Goal: Information Seeking & Learning: Learn about a topic

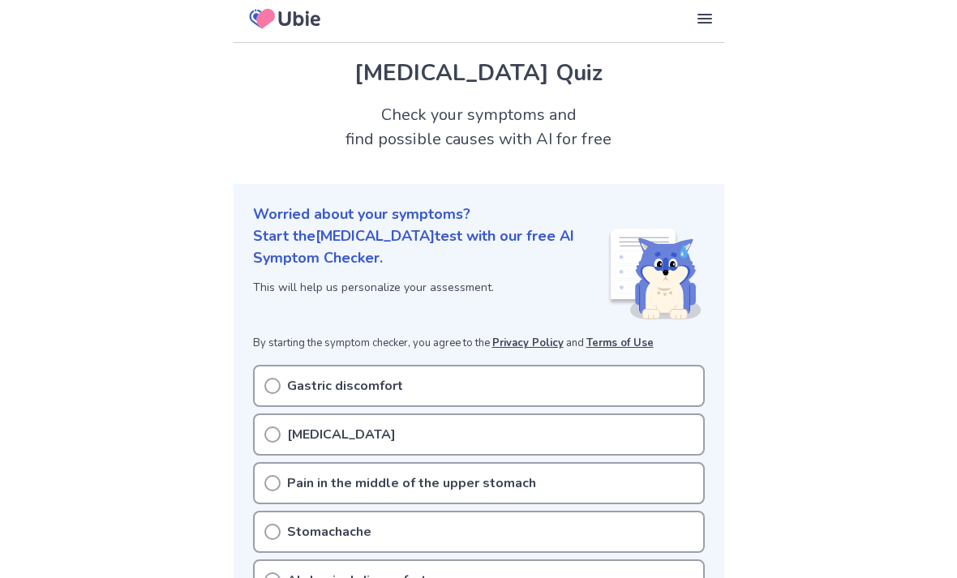
scroll to position [35, 0]
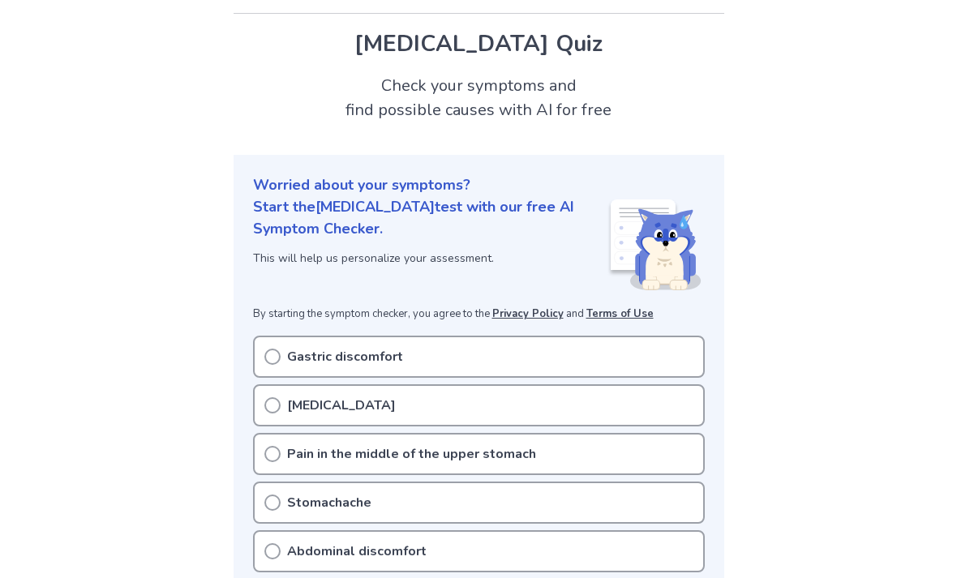
click at [276, 418] on div "[MEDICAL_DATA]" at bounding box center [479, 405] width 452 height 42
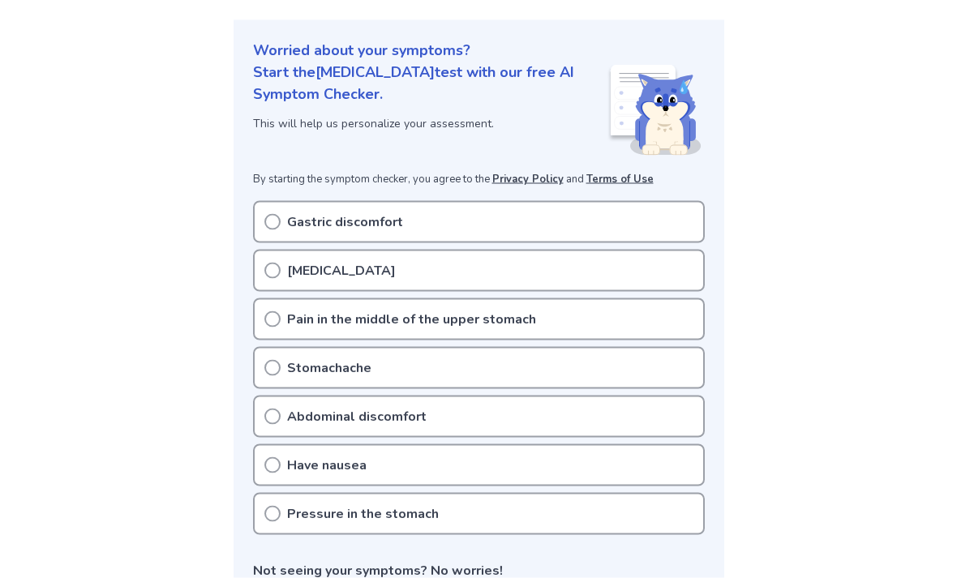
scroll to position [169, 0]
click at [268, 279] on div "[MEDICAL_DATA]" at bounding box center [479, 272] width 452 height 42
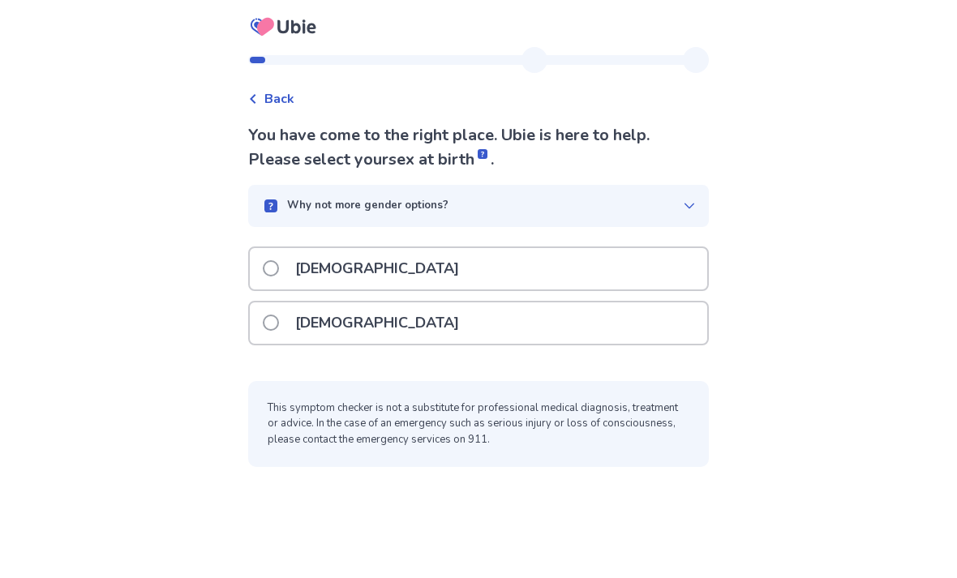
click at [286, 333] on label "Female" at bounding box center [366, 322] width 206 height 41
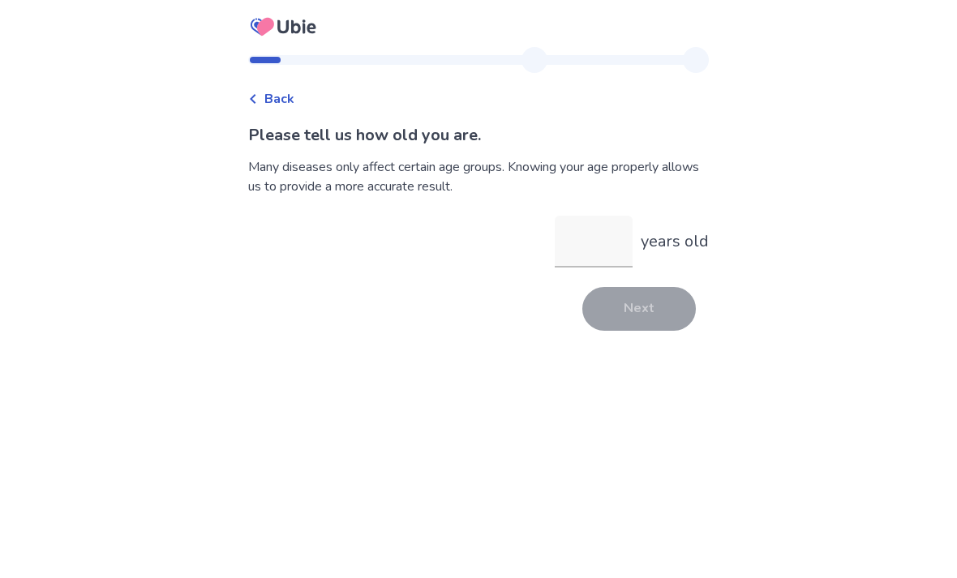
click at [583, 251] on input "years old" at bounding box center [594, 242] width 78 height 52
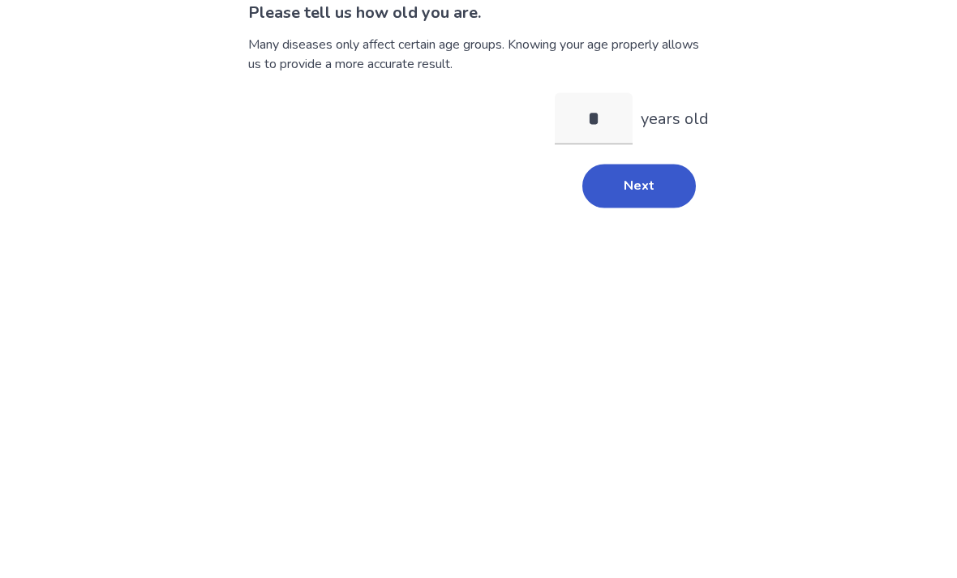
type input "**"
click at [634, 287] on button "Next" at bounding box center [639, 309] width 114 height 44
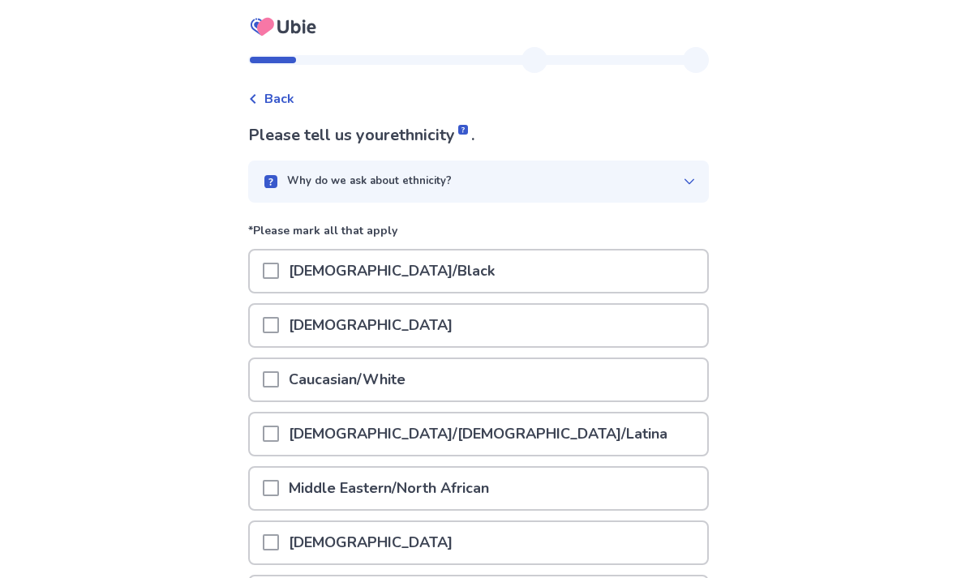
click at [279, 384] on span at bounding box center [271, 379] width 16 height 16
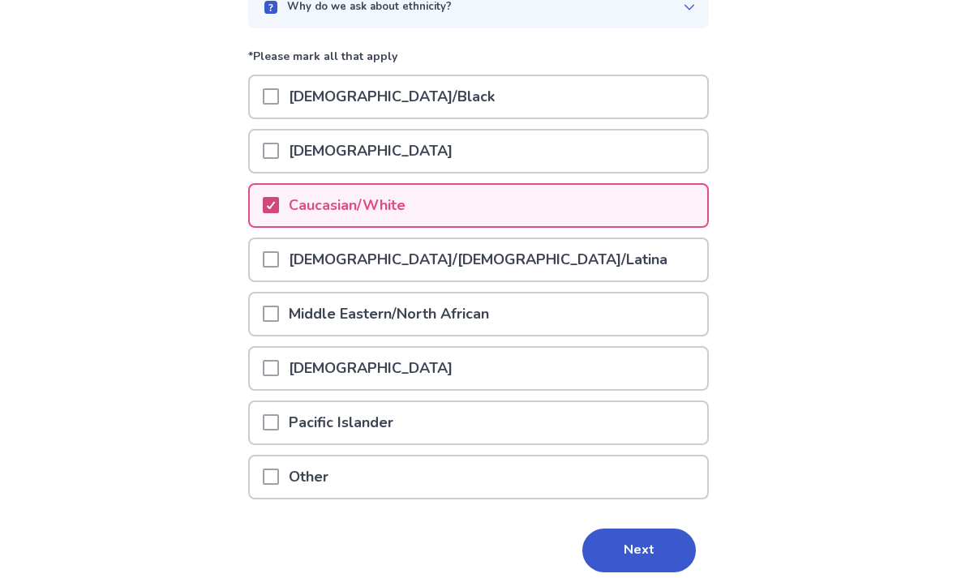
scroll to position [187, 0]
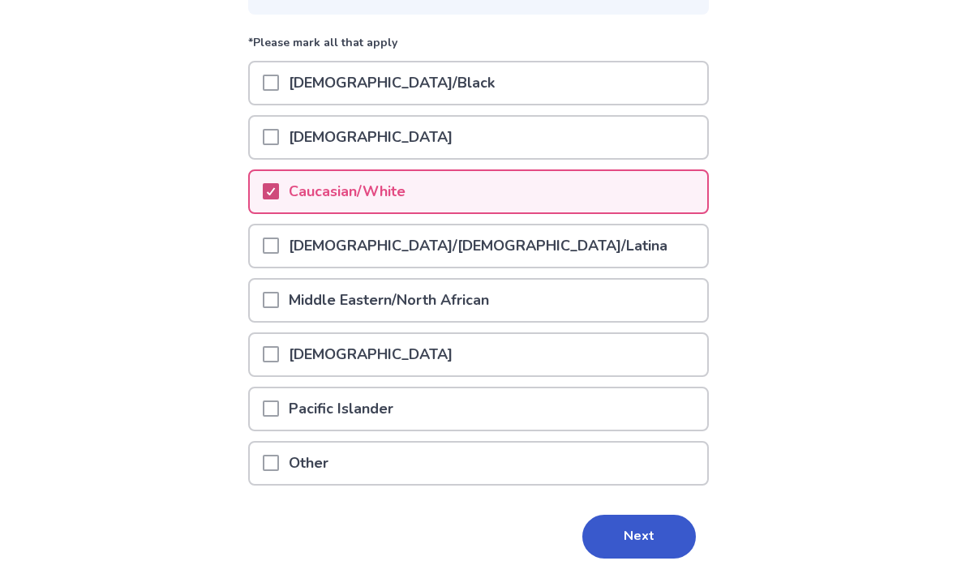
click at [629, 541] on button "Next" at bounding box center [639, 538] width 114 height 44
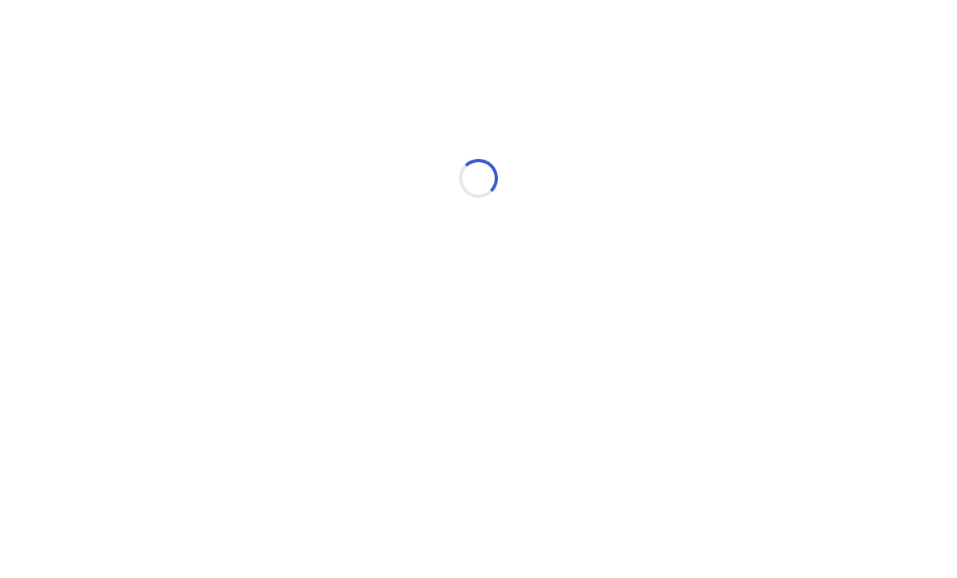
scroll to position [0, 0]
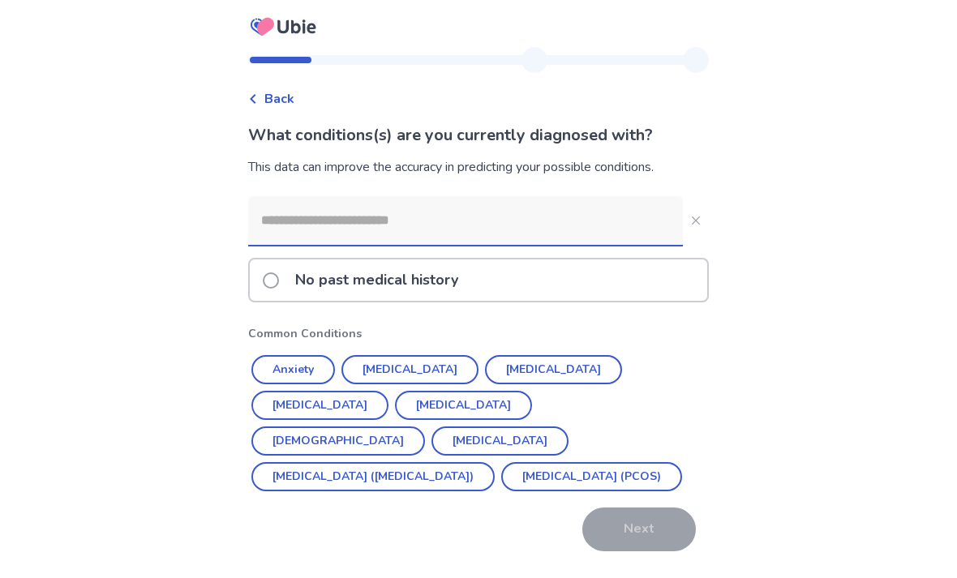
click at [568, 427] on button "Endometriosis" at bounding box center [499, 441] width 137 height 29
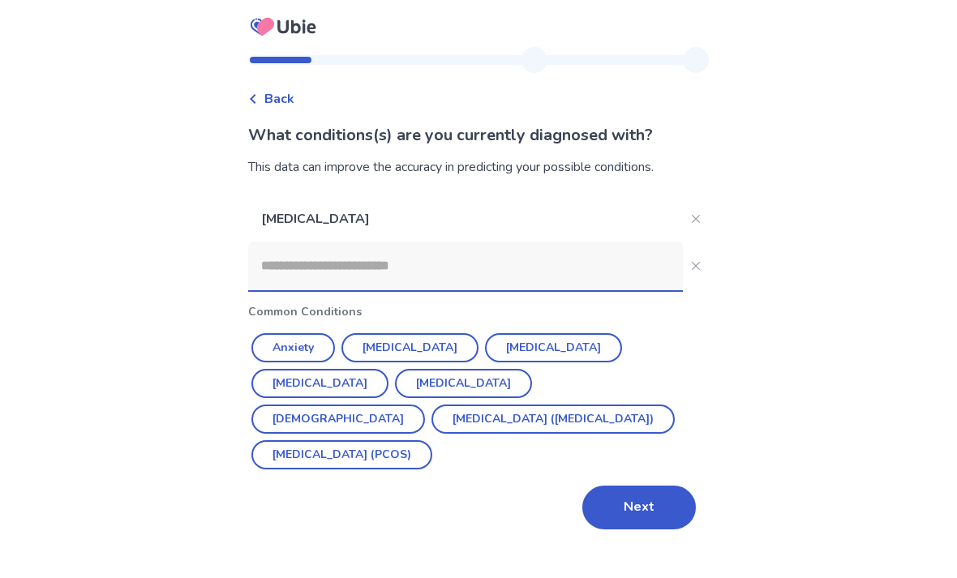
click at [425, 405] on button "Asthma" at bounding box center [338, 419] width 174 height 29
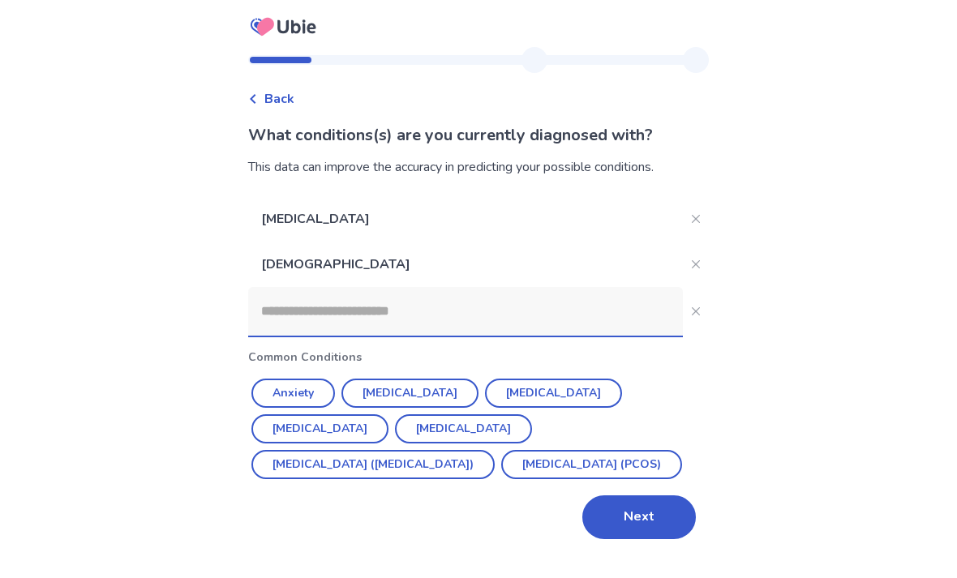
click at [313, 396] on button "Anxiety" at bounding box center [293, 393] width 84 height 29
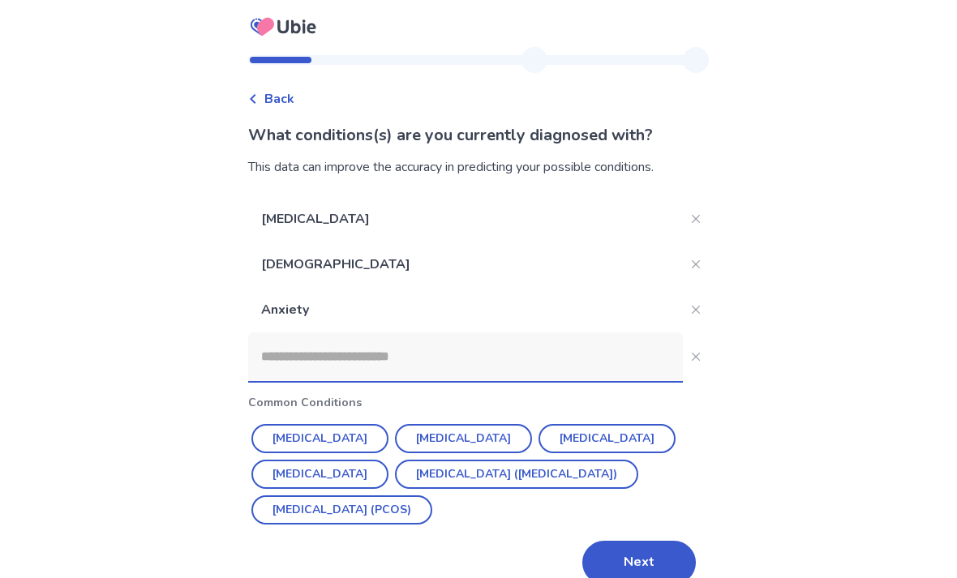
click at [465, 432] on button "Depression" at bounding box center [463, 438] width 137 height 29
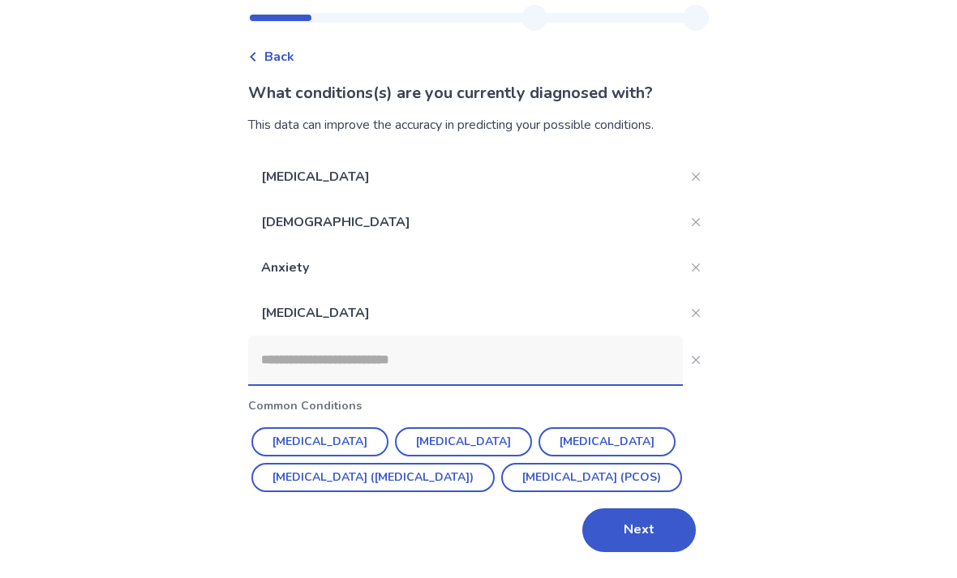
scroll to position [19, 0]
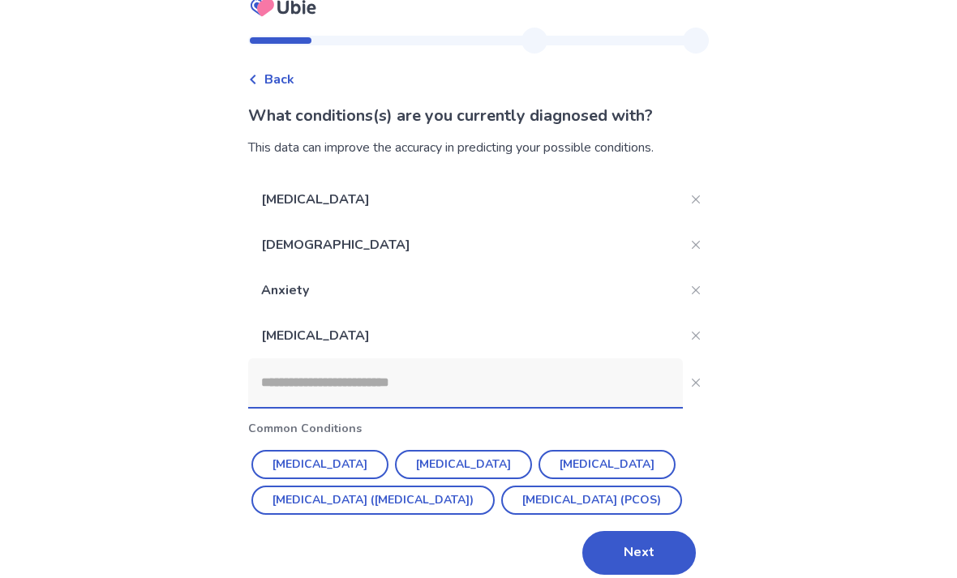
click at [450, 501] on button "Irritable Bowel Syndrome (IBS)" at bounding box center [372, 500] width 243 height 29
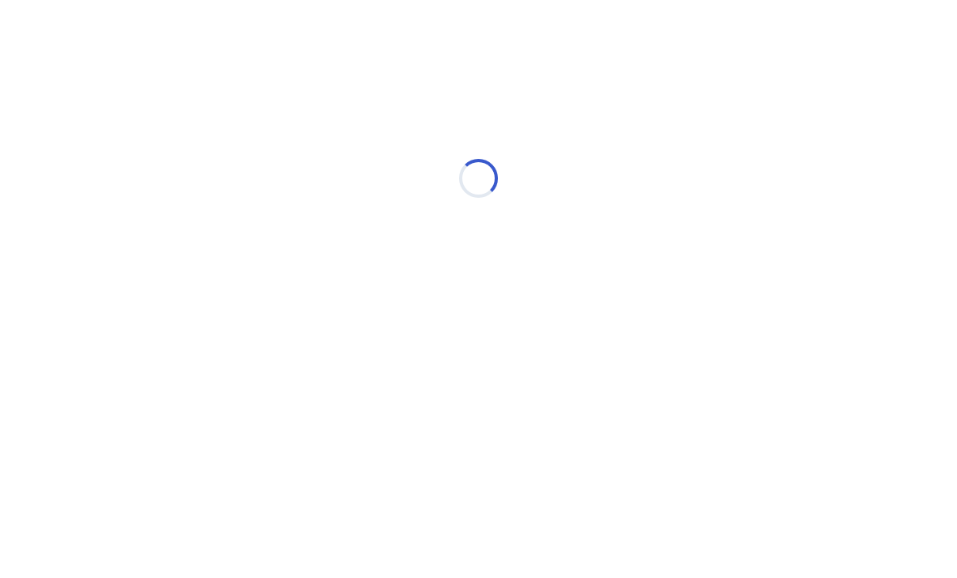
scroll to position [0, 0]
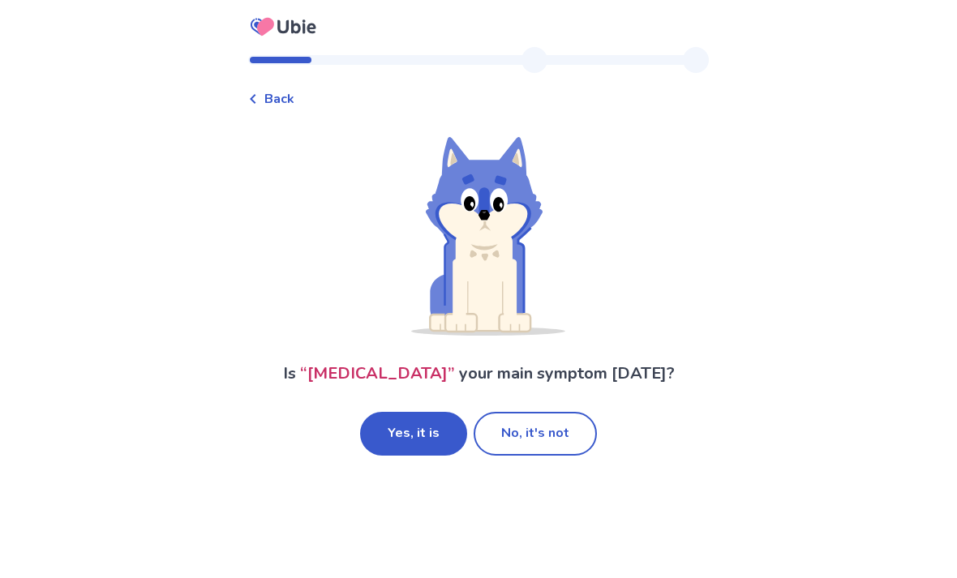
click at [564, 445] on button "No, it's not" at bounding box center [535, 434] width 123 height 44
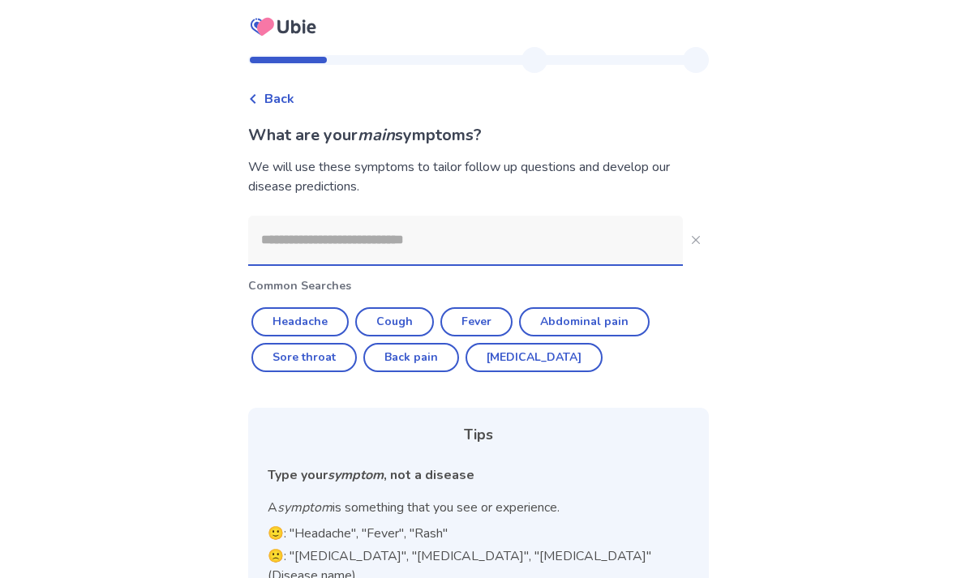
click at [604, 247] on input at bounding box center [465, 240] width 435 height 49
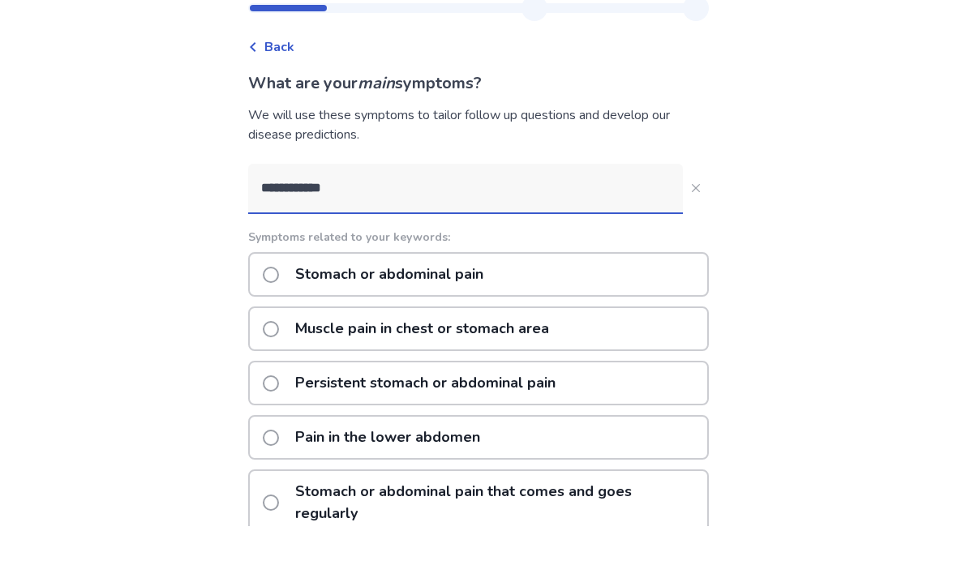
type input "**********"
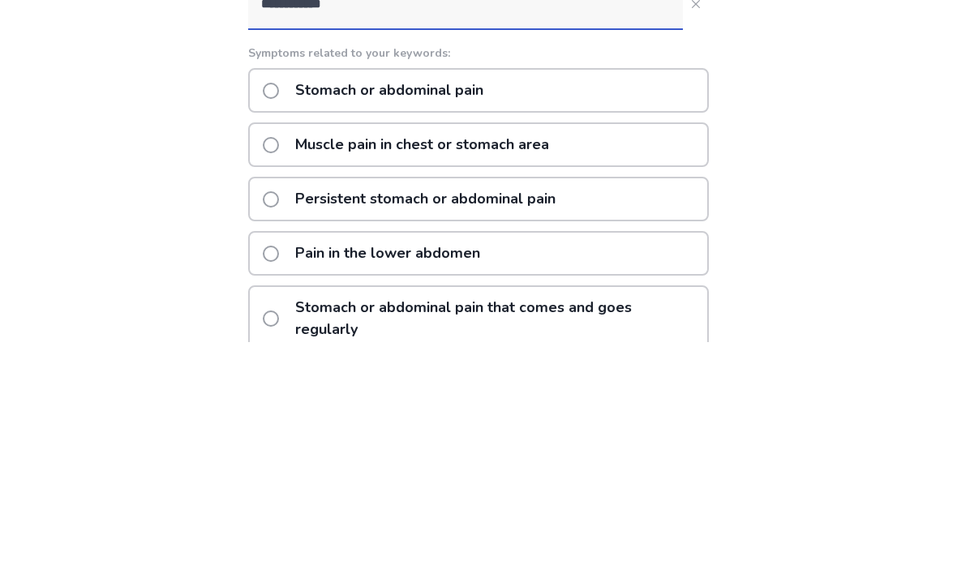
click at [279, 427] on span at bounding box center [271, 435] width 16 height 16
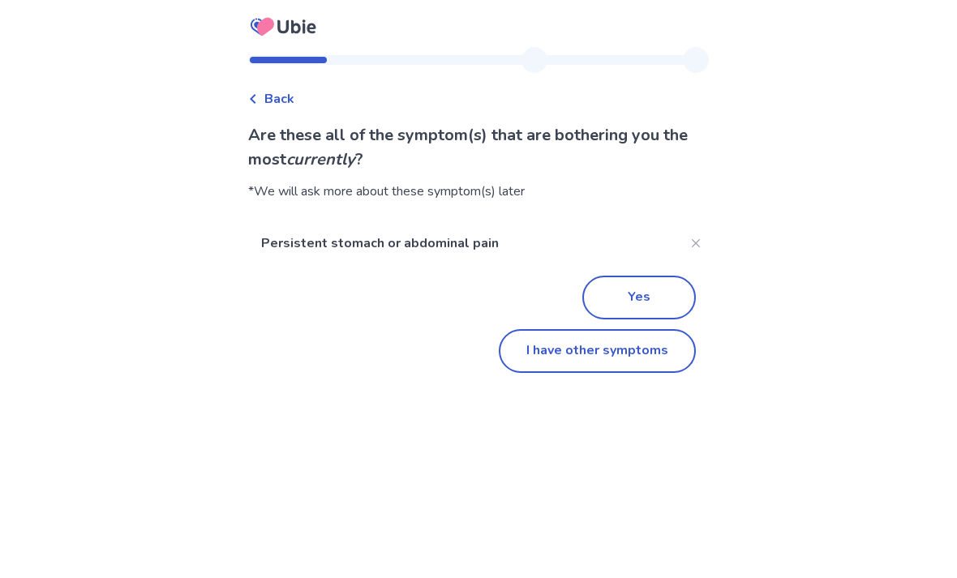
click at [654, 305] on button "Yes" at bounding box center [639, 298] width 114 height 44
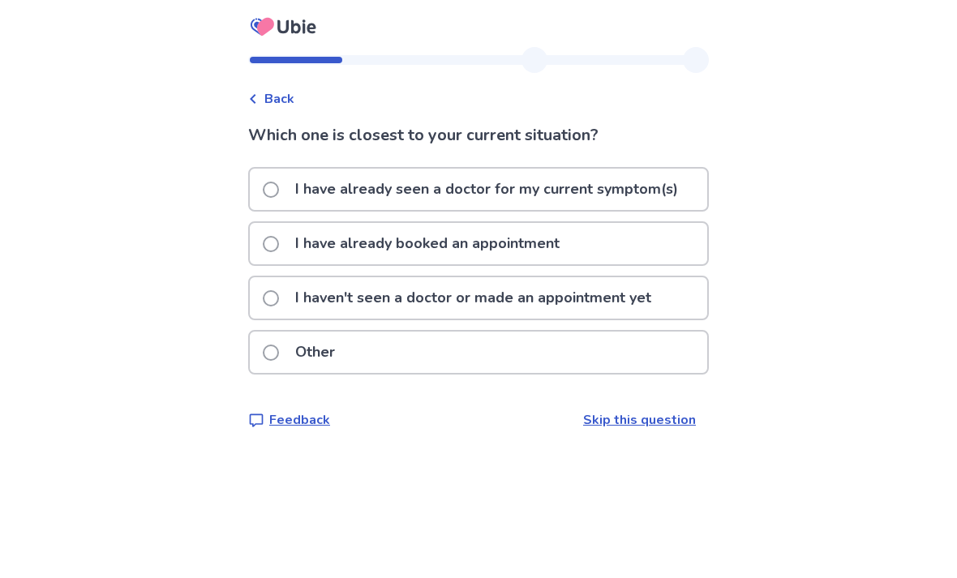
click at [279, 191] on span at bounding box center [271, 190] width 16 height 16
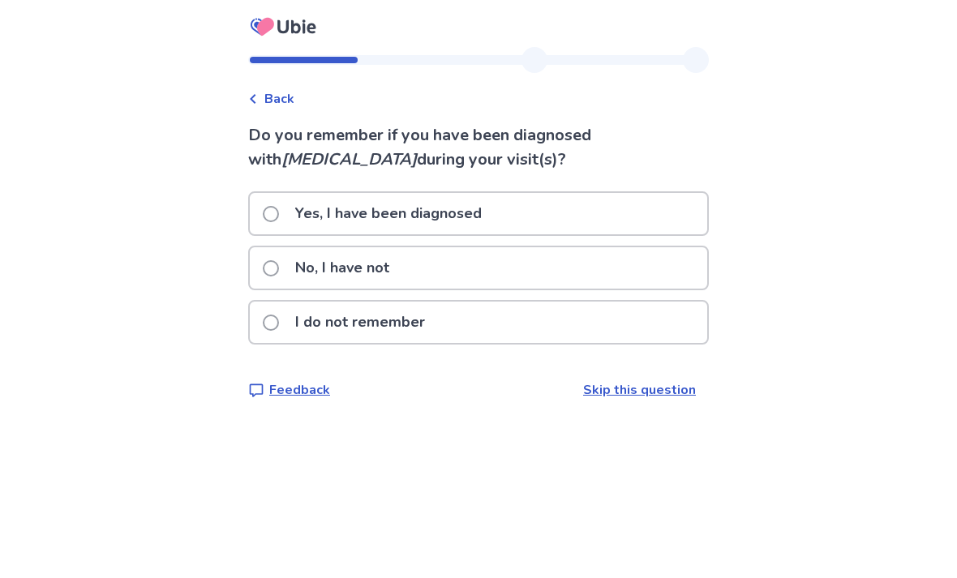
click at [279, 216] on span at bounding box center [271, 214] width 16 height 16
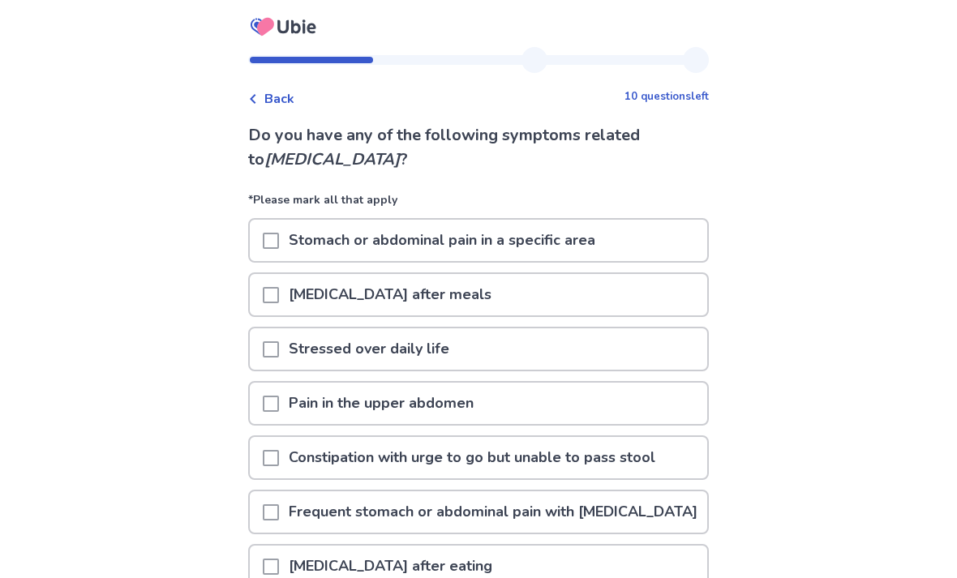
click at [274, 298] on span at bounding box center [271, 295] width 16 height 16
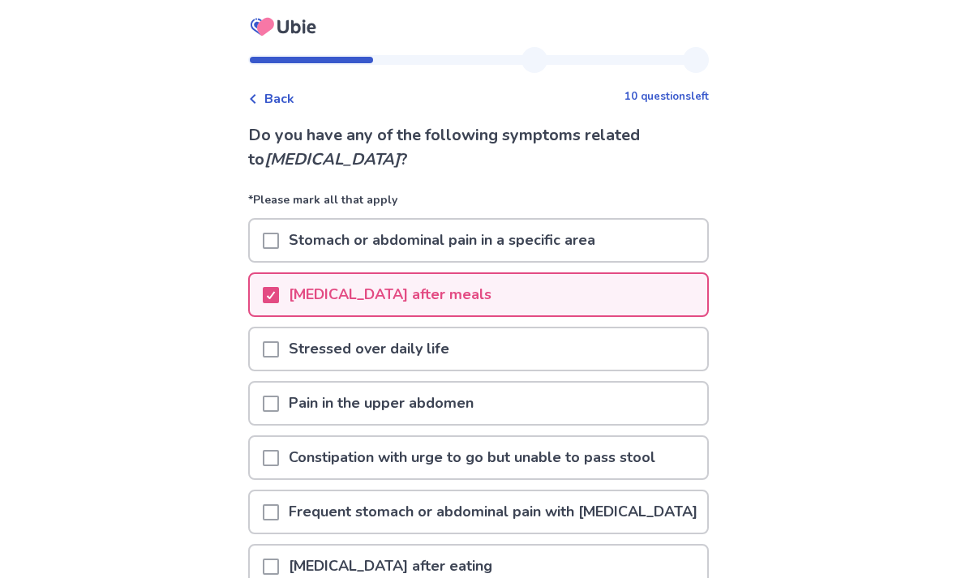
click at [279, 406] on span at bounding box center [271, 404] width 16 height 16
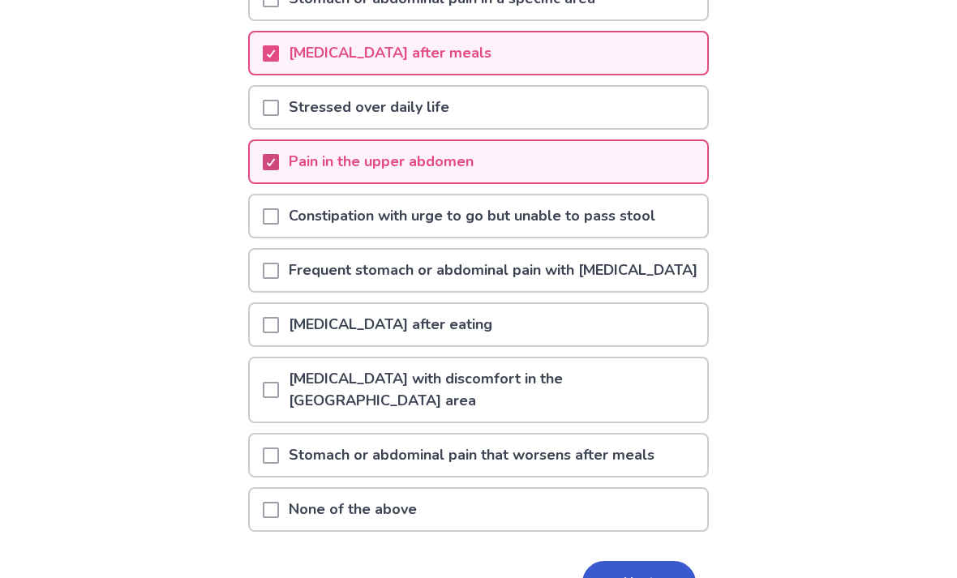
scroll to position [244, 0]
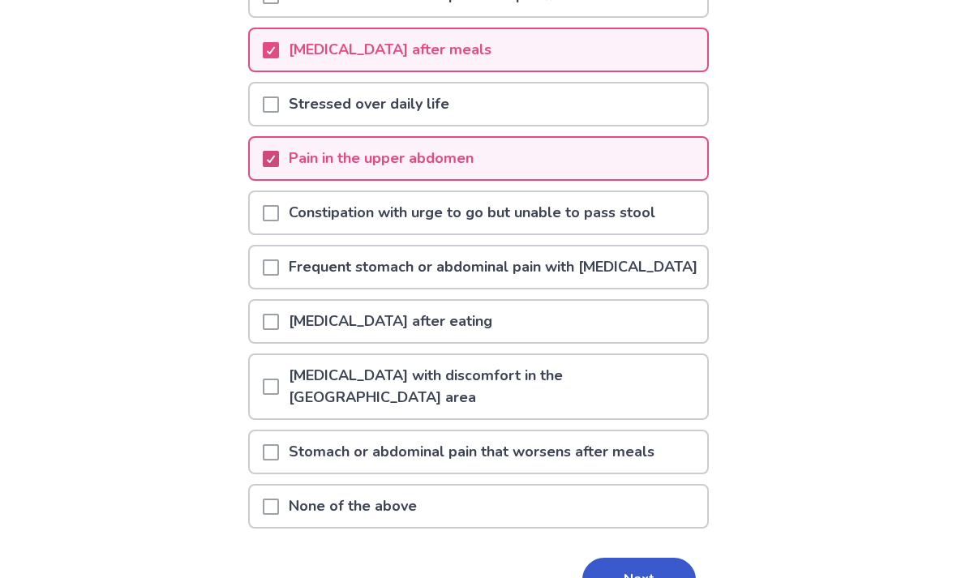
click at [277, 406] on div at bounding box center [271, 387] width 16 height 63
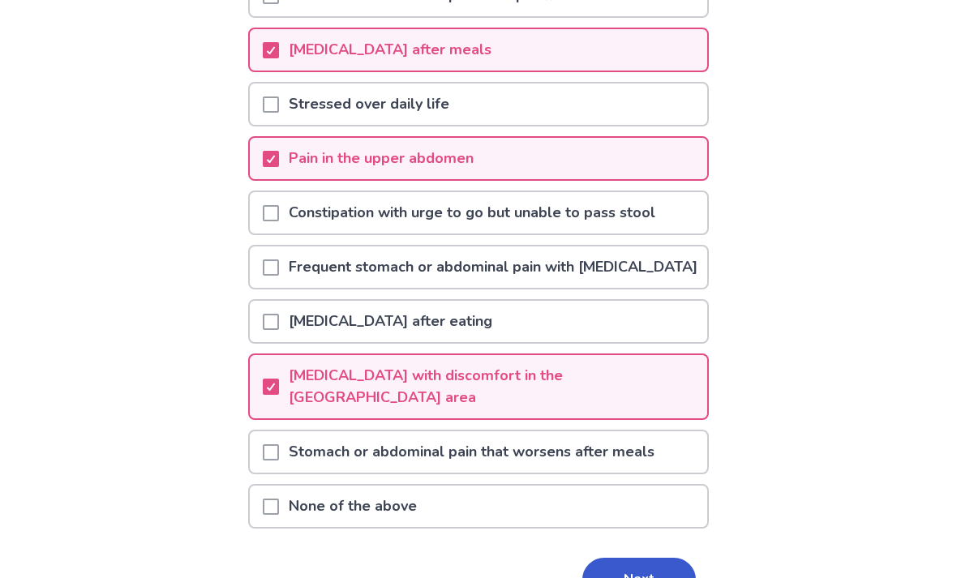
scroll to position [245, 0]
click at [279, 449] on span at bounding box center [271, 452] width 16 height 16
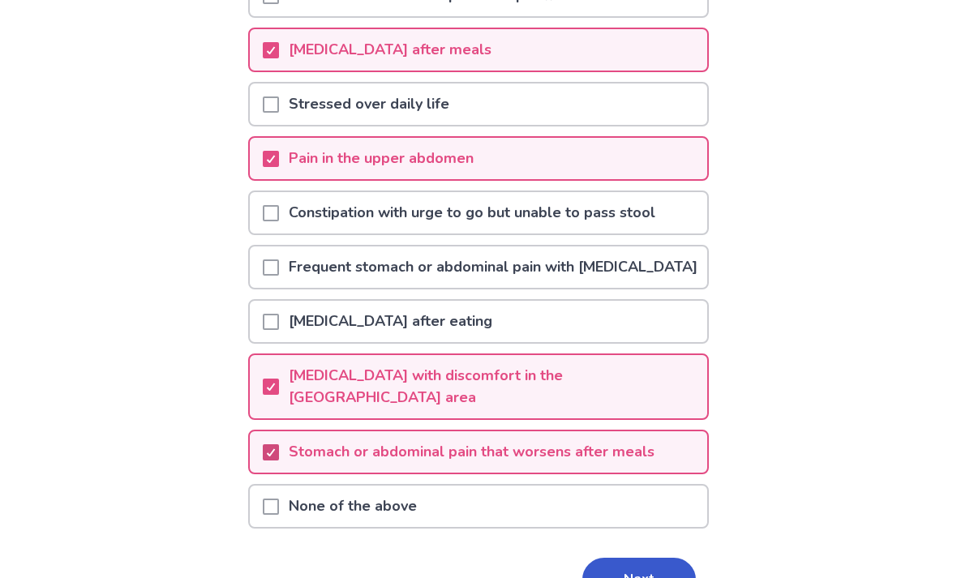
click at [624, 577] on button "Next" at bounding box center [639, 580] width 114 height 44
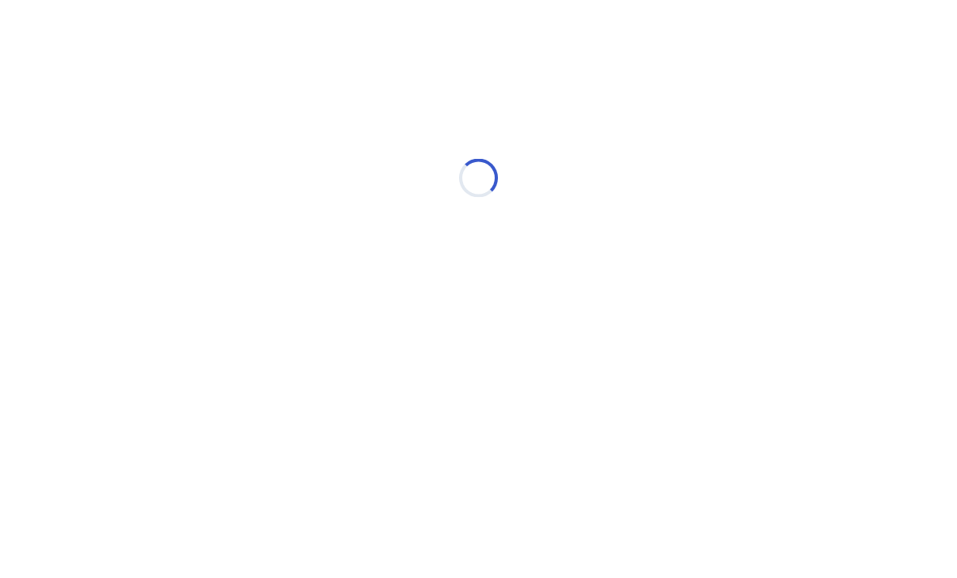
scroll to position [0, 0]
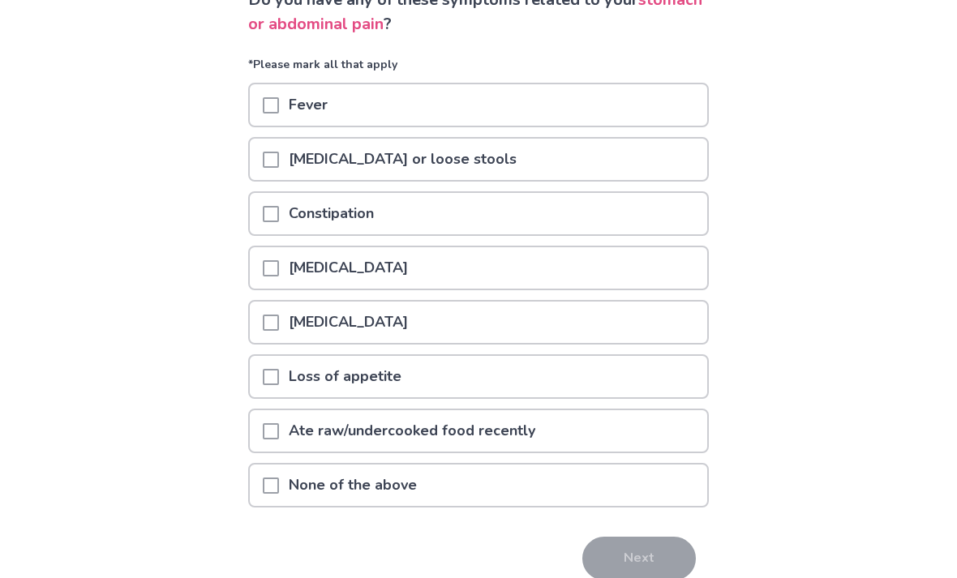
scroll to position [157, 0]
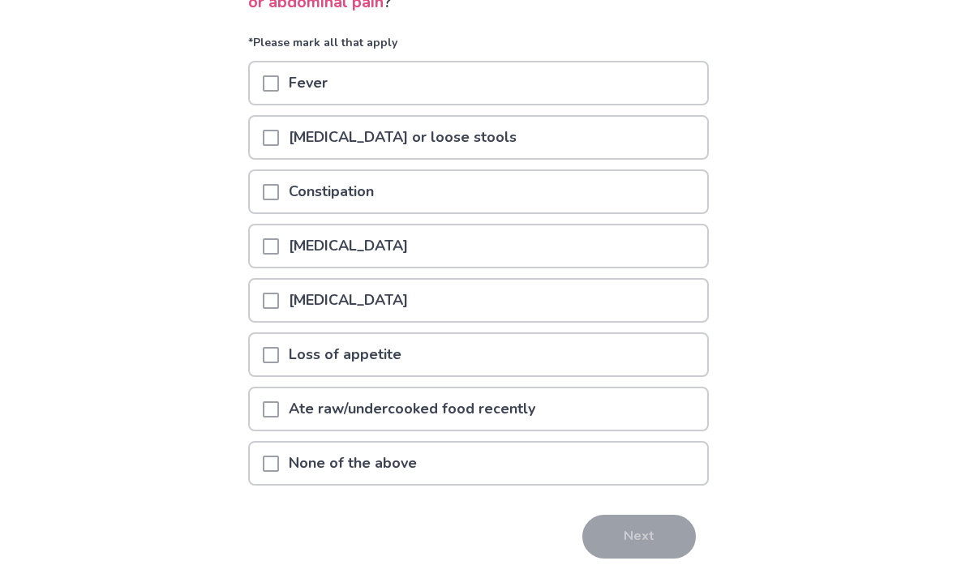
click at [279, 469] on span at bounding box center [271, 464] width 16 height 16
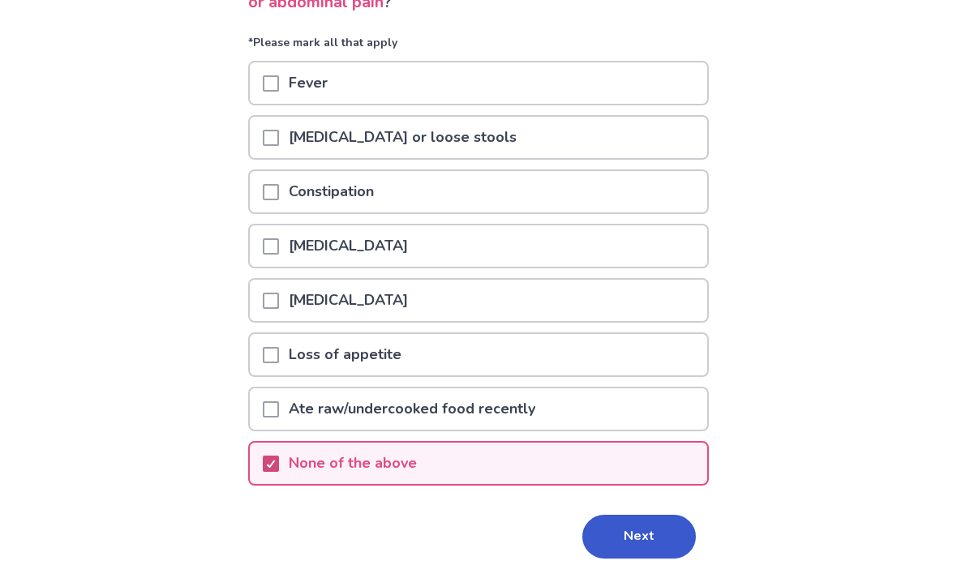
click at [273, 304] on span at bounding box center [271, 301] width 16 height 16
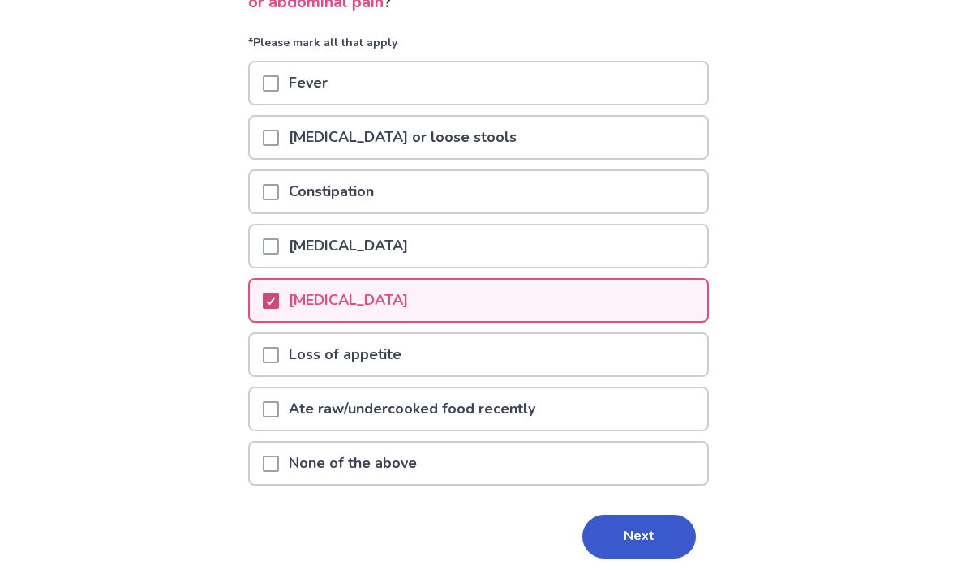
click at [651, 538] on button "Next" at bounding box center [639, 537] width 114 height 44
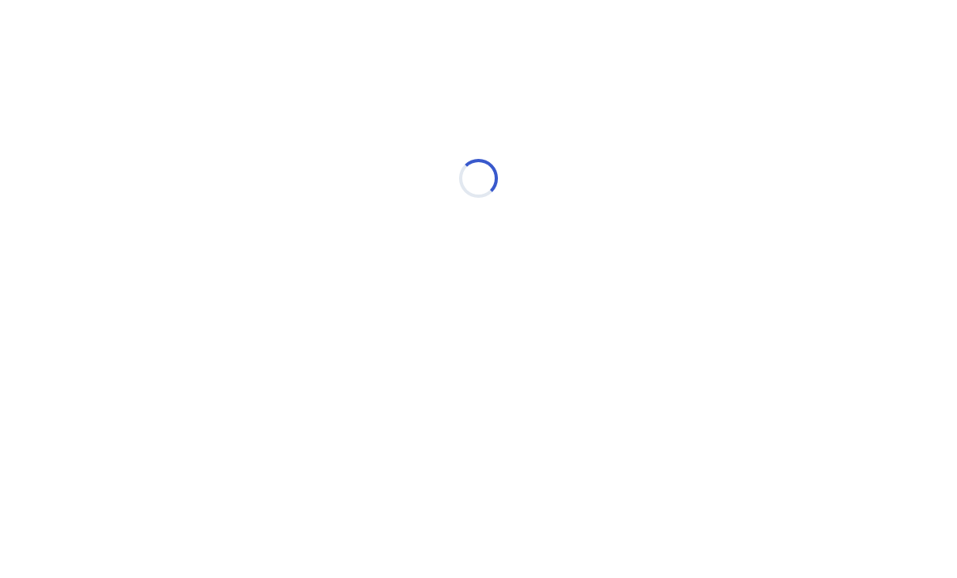
scroll to position [0, 0]
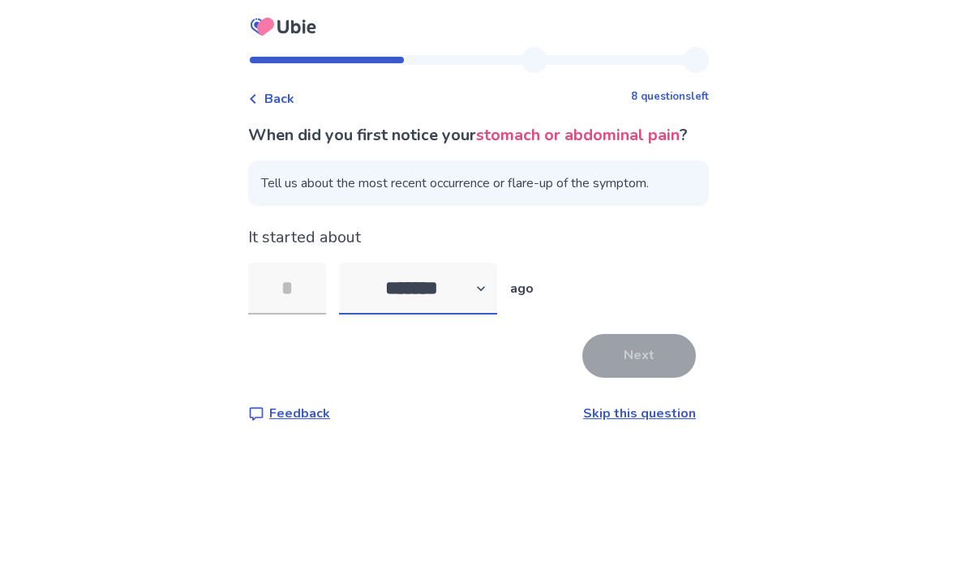
click at [487, 315] on select "******* ****** ******* ******** *******" at bounding box center [418, 289] width 158 height 52
select select "*"
click at [303, 313] on input "tel" at bounding box center [287, 289] width 78 height 52
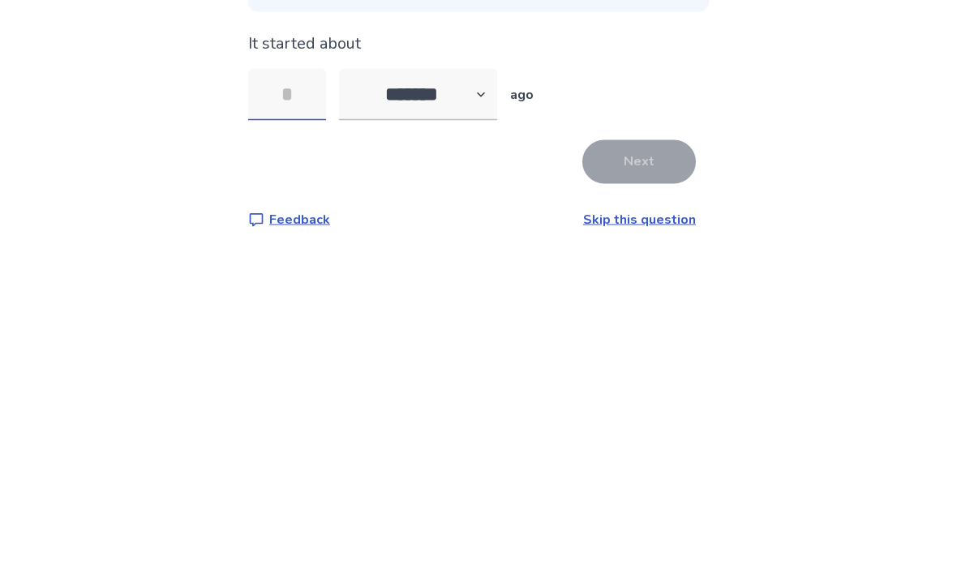
type input "*"
click at [638, 334] on button "Next" at bounding box center [639, 356] width 114 height 44
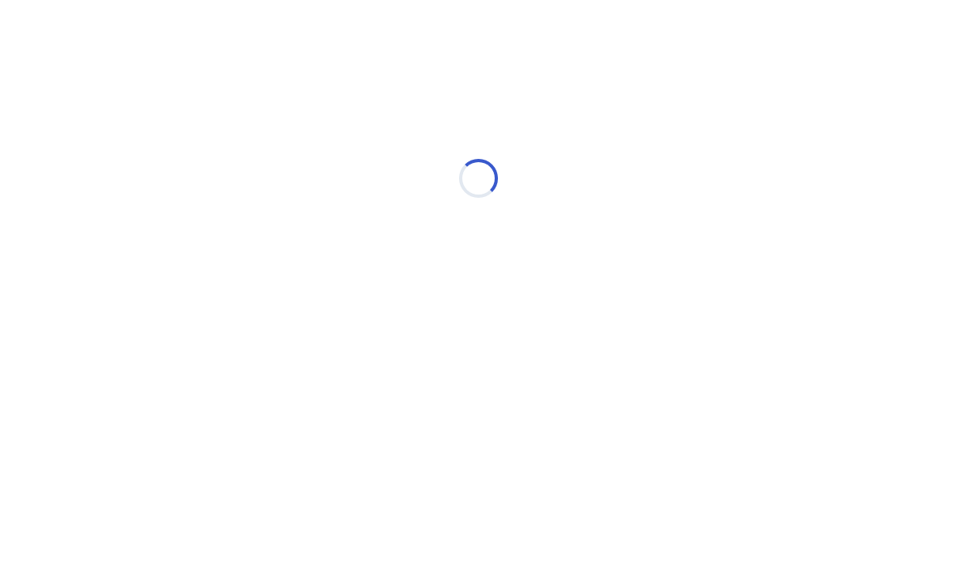
select select "*"
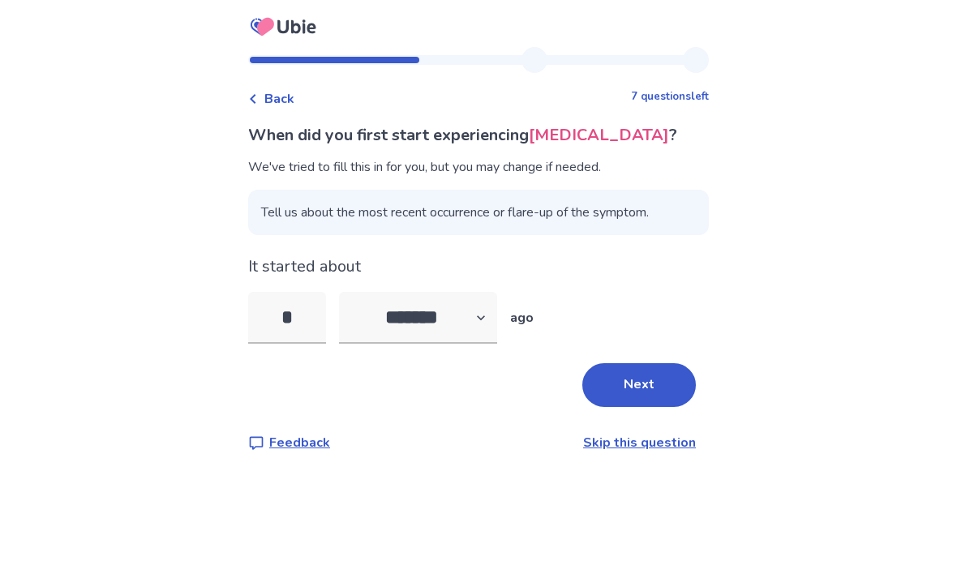
click at [321, 319] on input "*" at bounding box center [287, 318] width 78 height 52
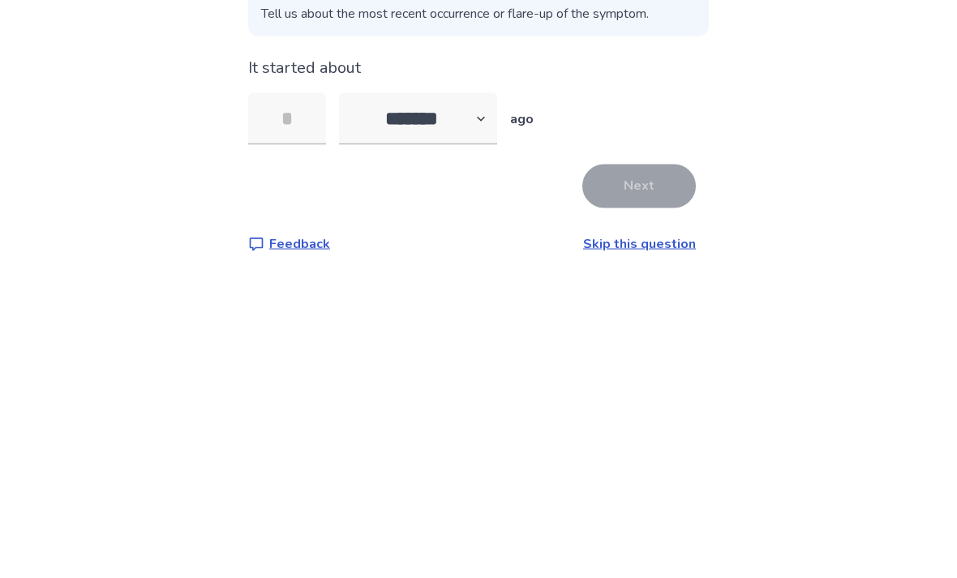
type input "*"
click at [640, 363] on button "Next" at bounding box center [639, 385] width 114 height 44
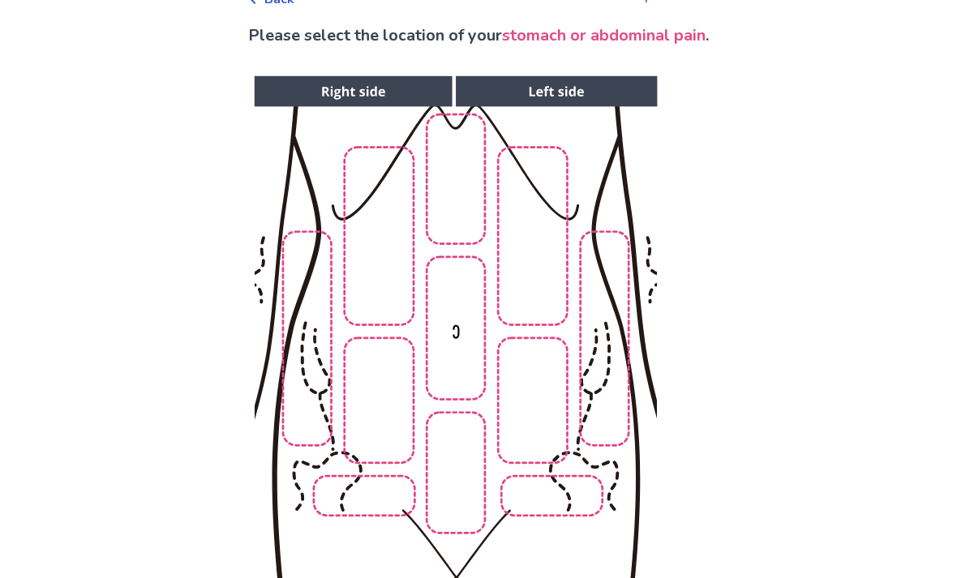
scroll to position [100, 0]
click at [455, 216] on img at bounding box center [455, 347] width 829 height 561
click at [462, 379] on img at bounding box center [455, 347] width 829 height 561
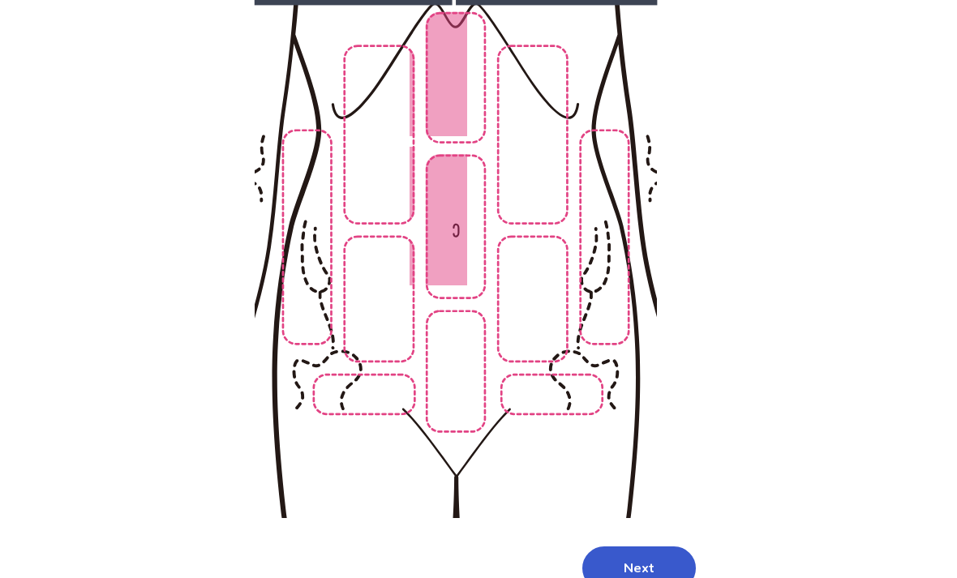
scroll to position [202, 0]
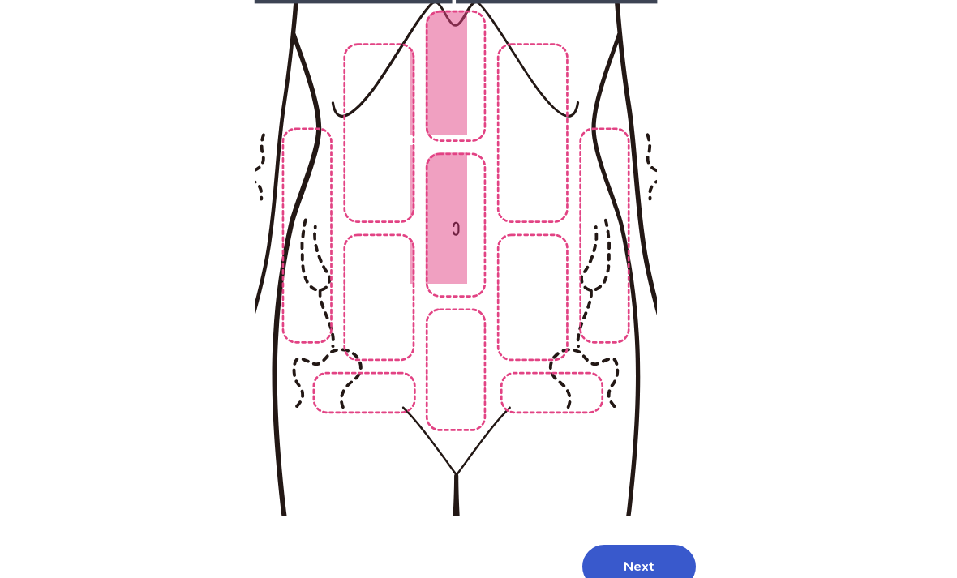
click at [632, 571] on button "Next" at bounding box center [639, 568] width 114 height 44
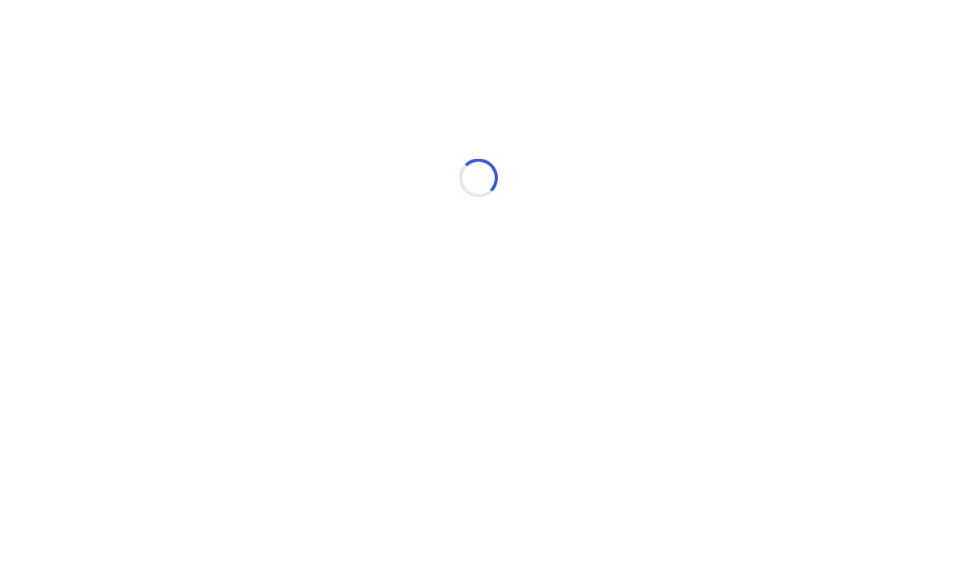
scroll to position [0, 0]
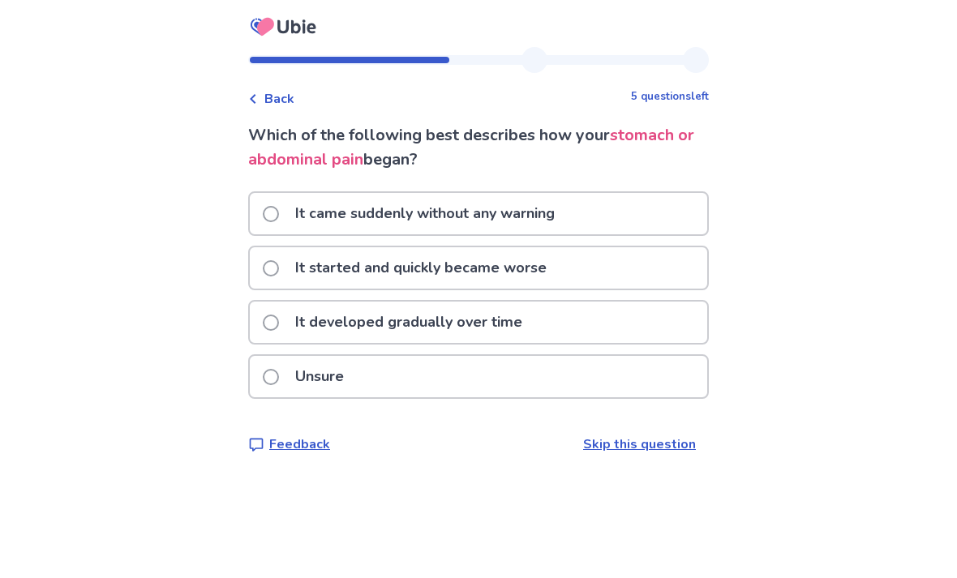
click at [279, 271] on span at bounding box center [271, 268] width 16 height 16
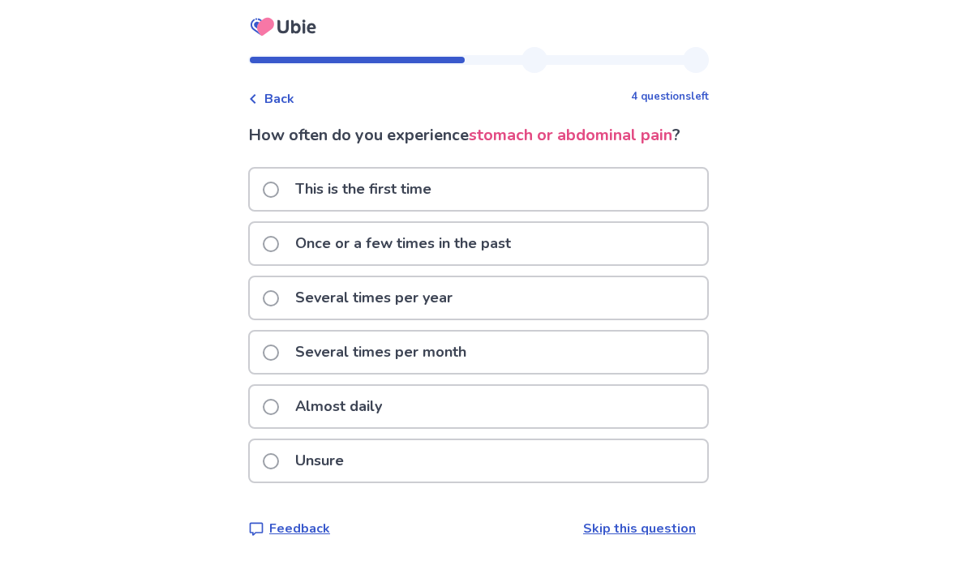
click at [279, 404] on span at bounding box center [271, 407] width 16 height 16
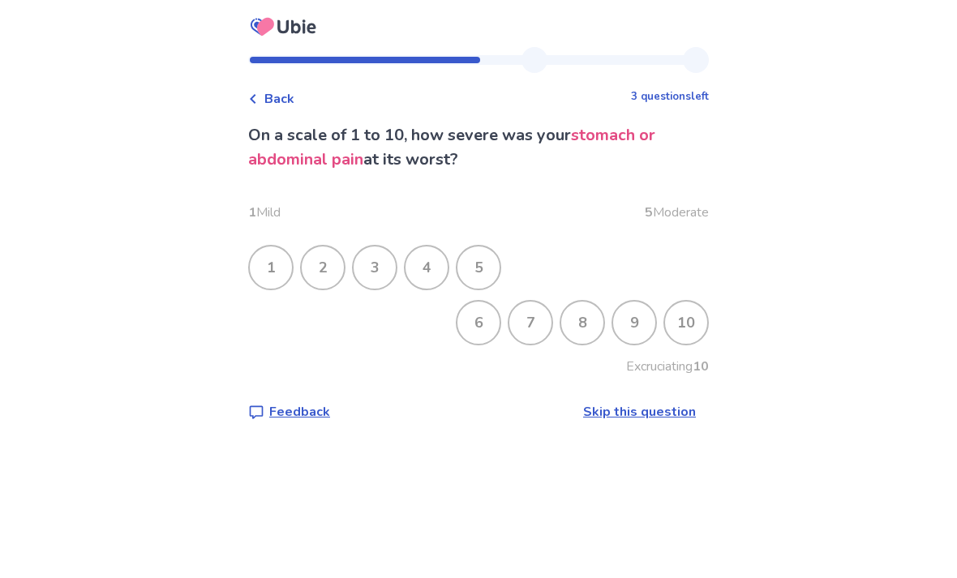
click at [628, 327] on div "9" at bounding box center [634, 323] width 42 height 42
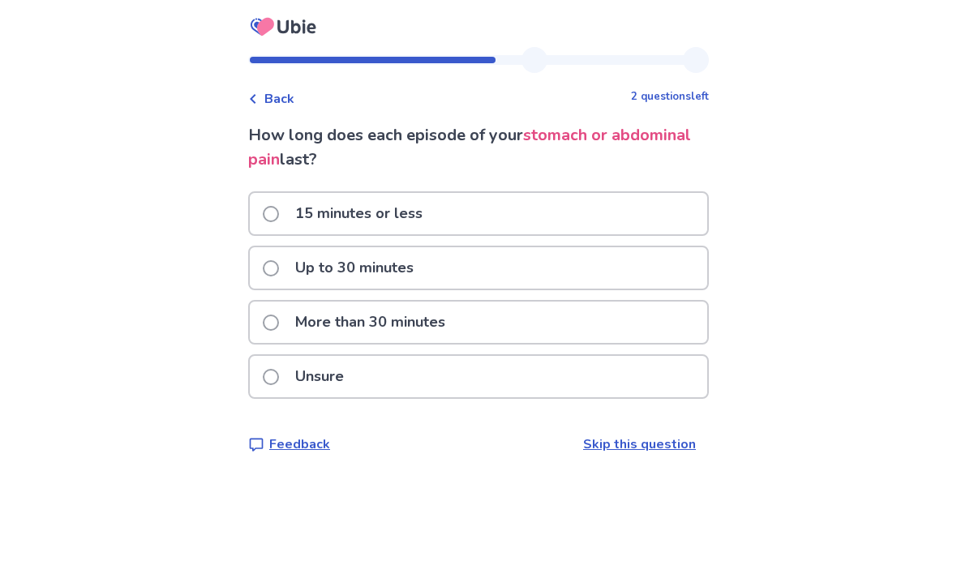
click at [279, 328] on span at bounding box center [271, 323] width 16 height 16
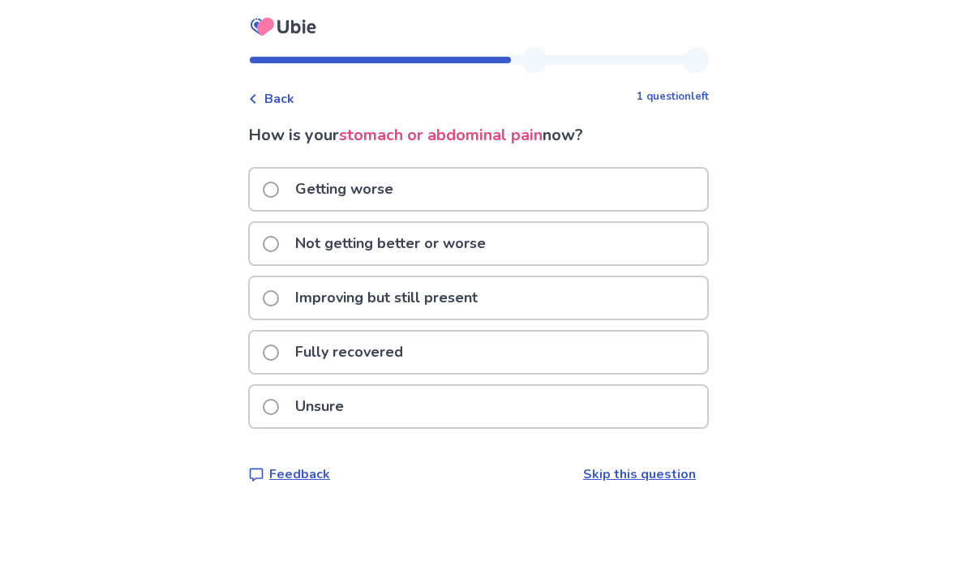
click at [287, 304] on label "Improving but still present" at bounding box center [375, 297] width 225 height 41
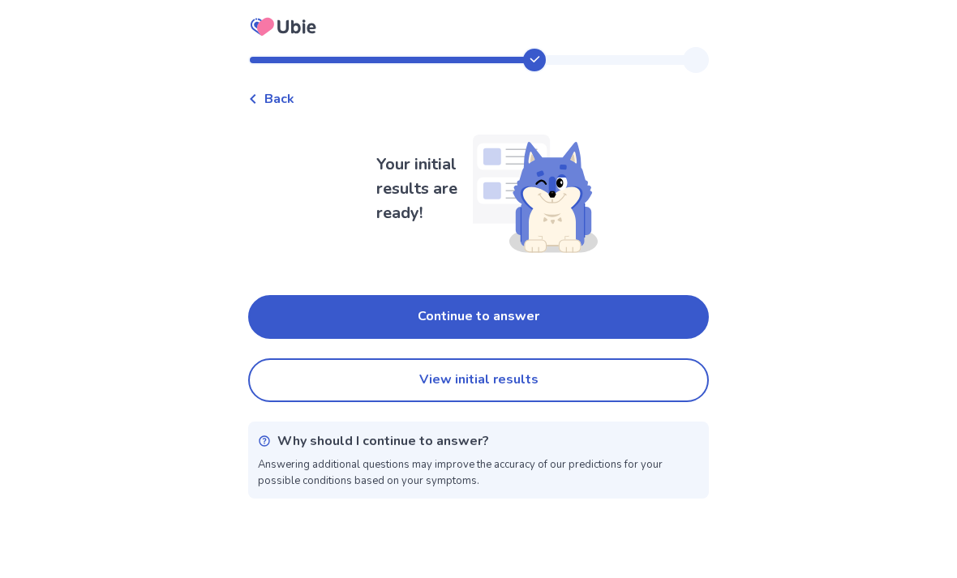
click at [622, 320] on button "Continue to answer" at bounding box center [478, 317] width 461 height 44
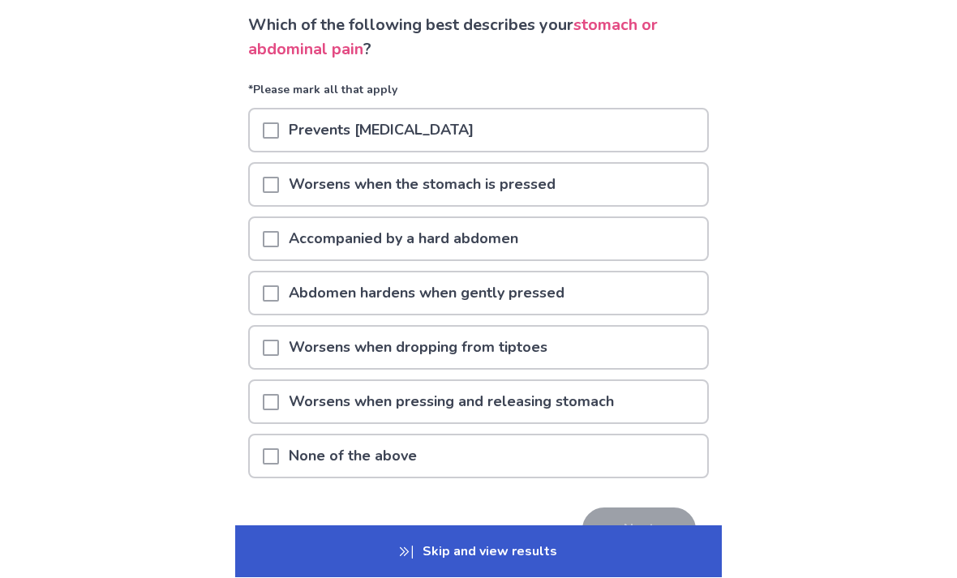
scroll to position [155, 0]
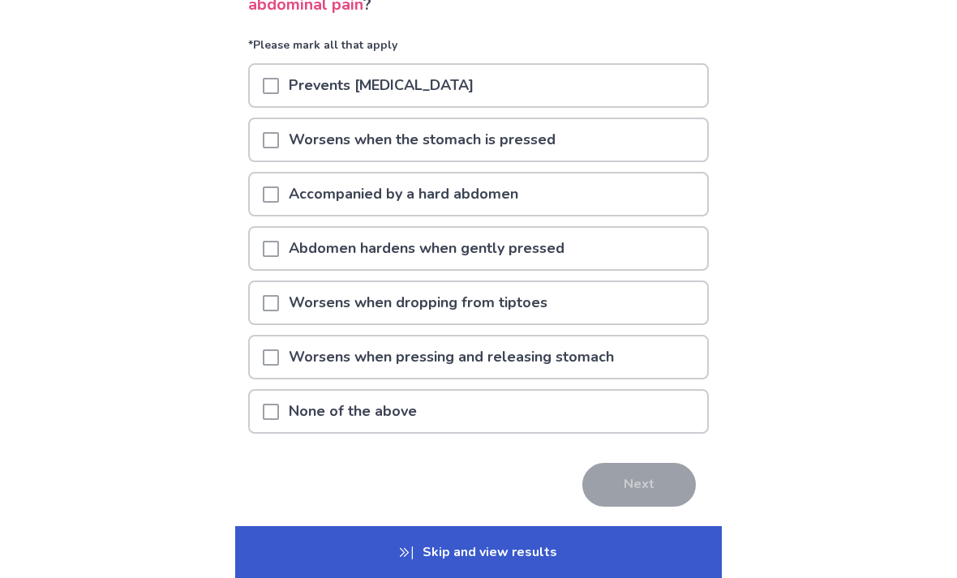
click at [279, 418] on span at bounding box center [271, 412] width 16 height 16
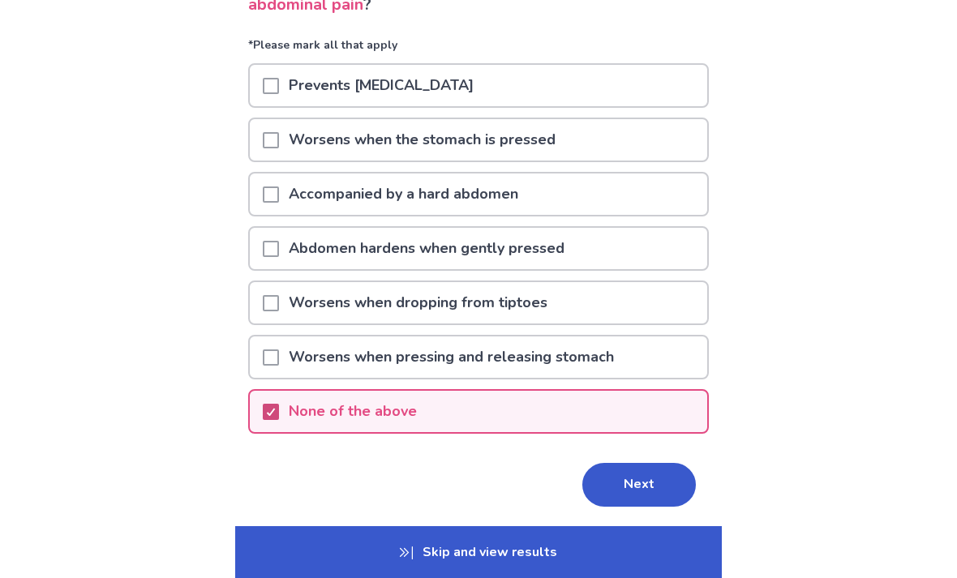
click at [628, 491] on button "Next" at bounding box center [639, 485] width 114 height 44
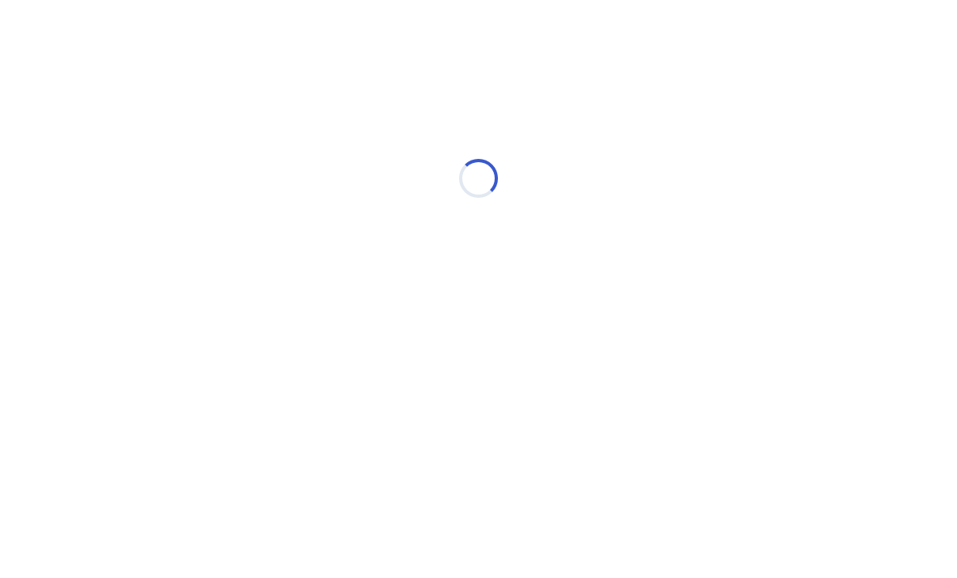
scroll to position [0, 0]
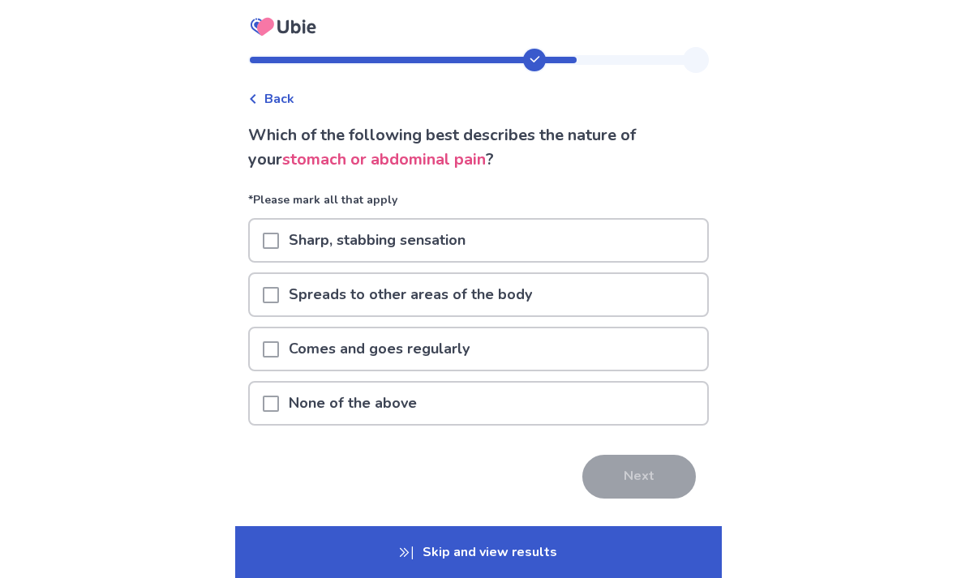
click at [279, 353] on span at bounding box center [271, 349] width 16 height 16
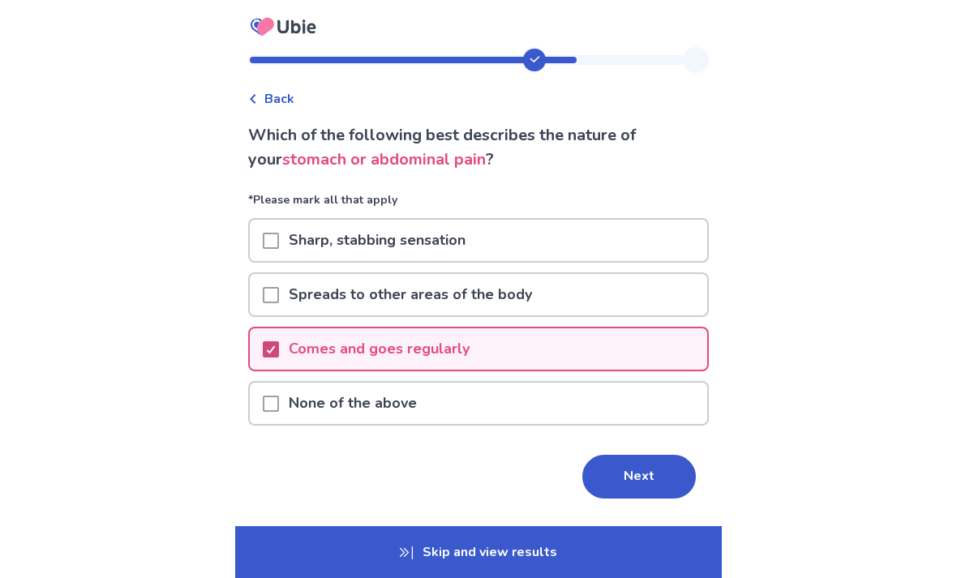
click at [632, 482] on button "Next" at bounding box center [639, 477] width 114 height 44
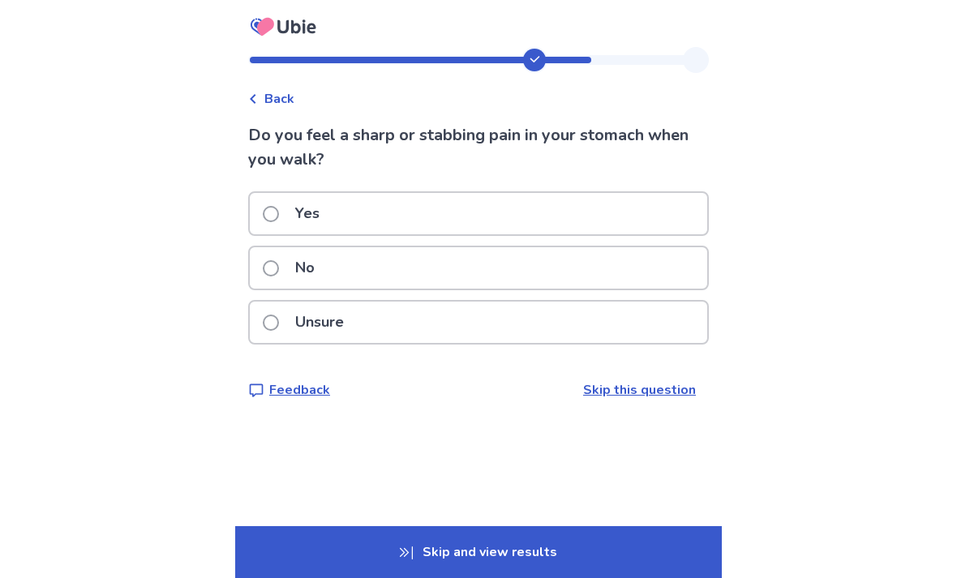
click at [279, 276] on span at bounding box center [271, 268] width 16 height 16
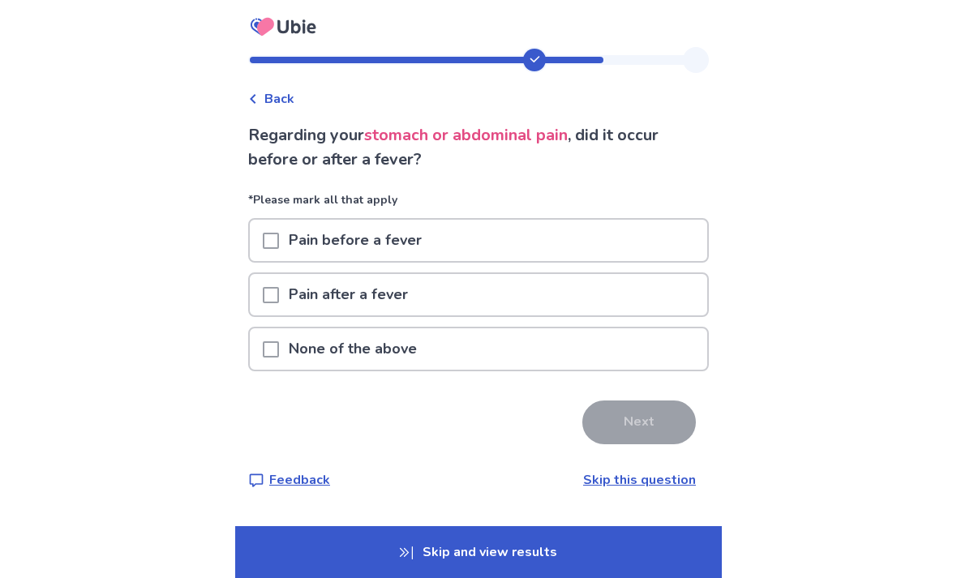
click at [279, 354] on span at bounding box center [271, 349] width 16 height 16
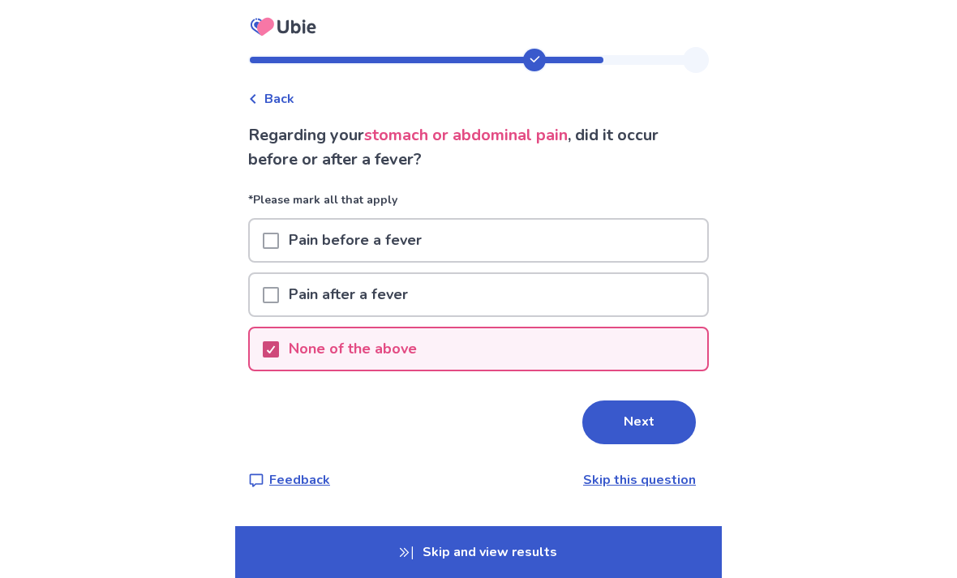
click at [633, 439] on button "Next" at bounding box center [639, 423] width 114 height 44
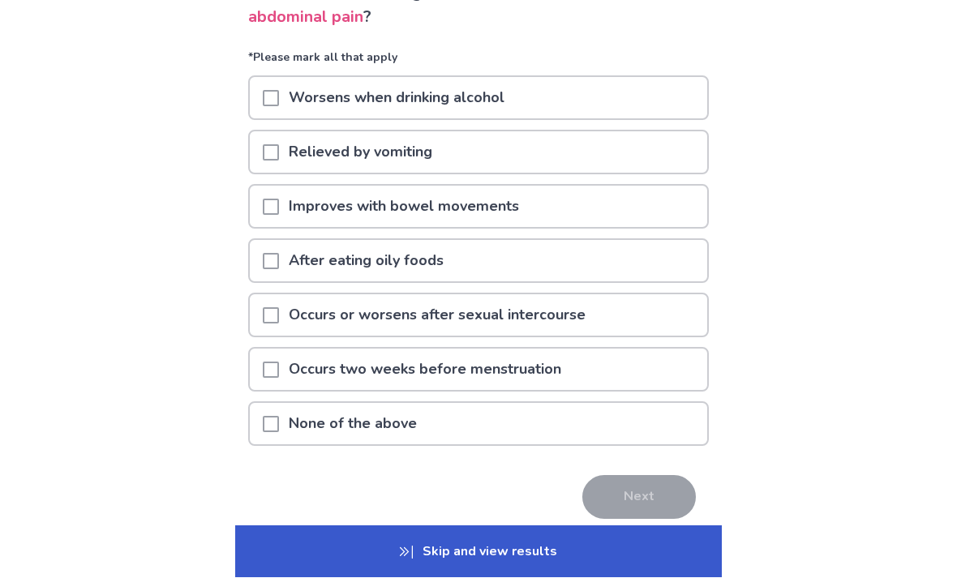
scroll to position [143, 0]
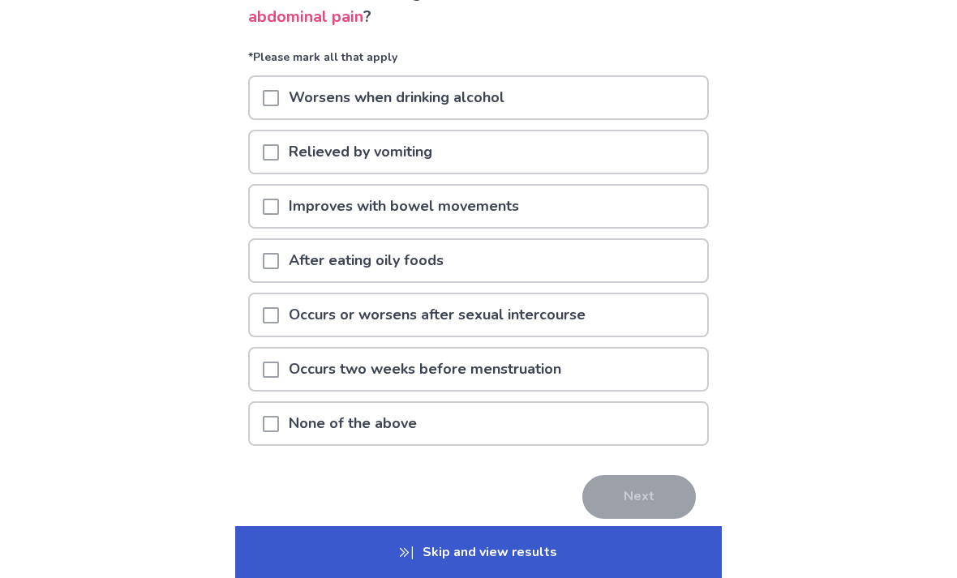
click at [279, 425] on span at bounding box center [271, 424] width 16 height 16
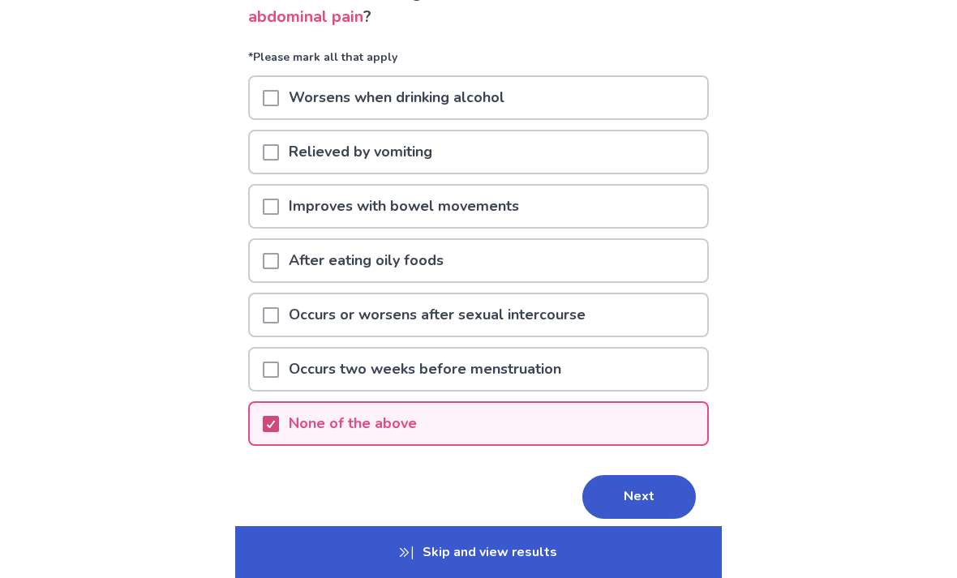
click at [635, 497] on button "Next" at bounding box center [639, 497] width 114 height 44
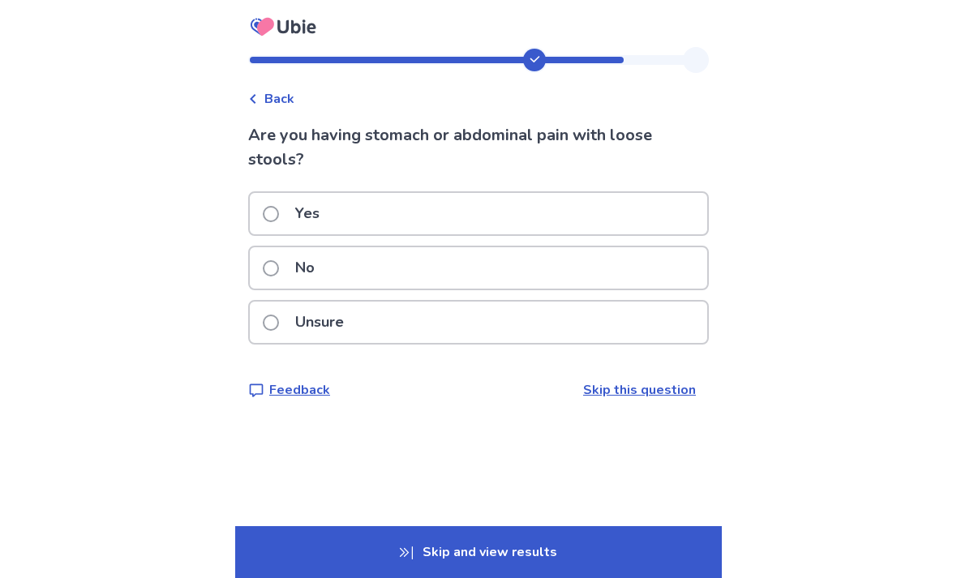
click at [279, 272] on span at bounding box center [271, 268] width 16 height 16
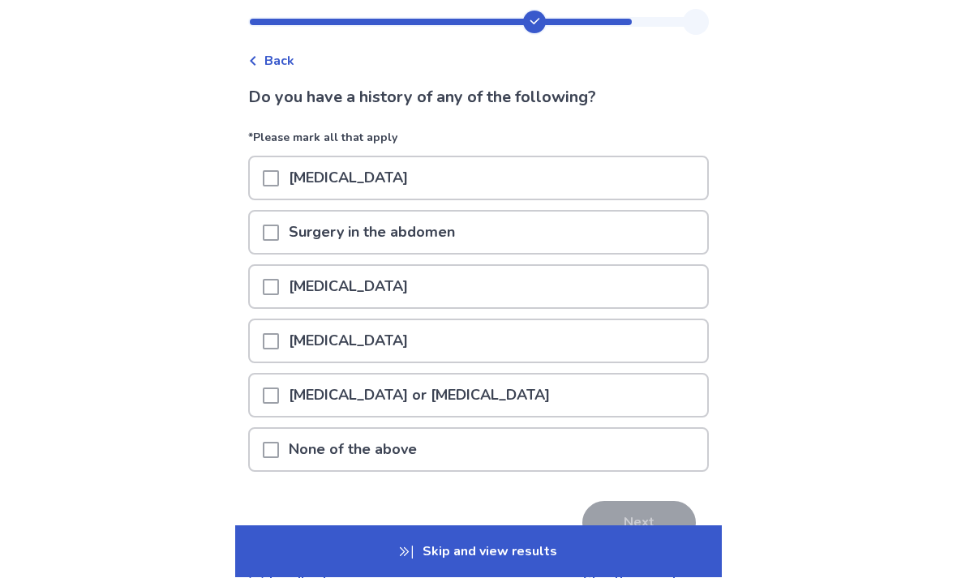
scroll to position [39, 0]
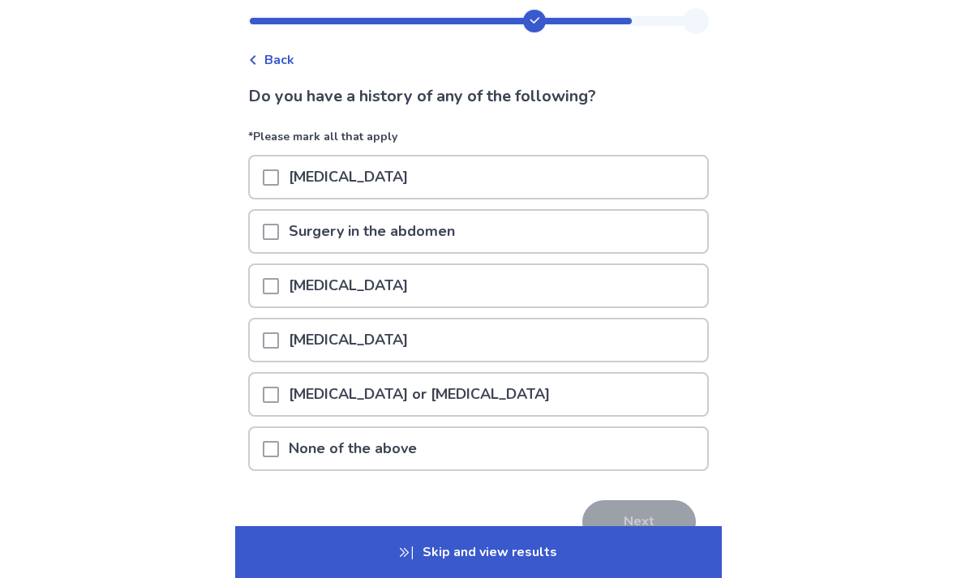
click at [279, 457] on div at bounding box center [271, 448] width 16 height 41
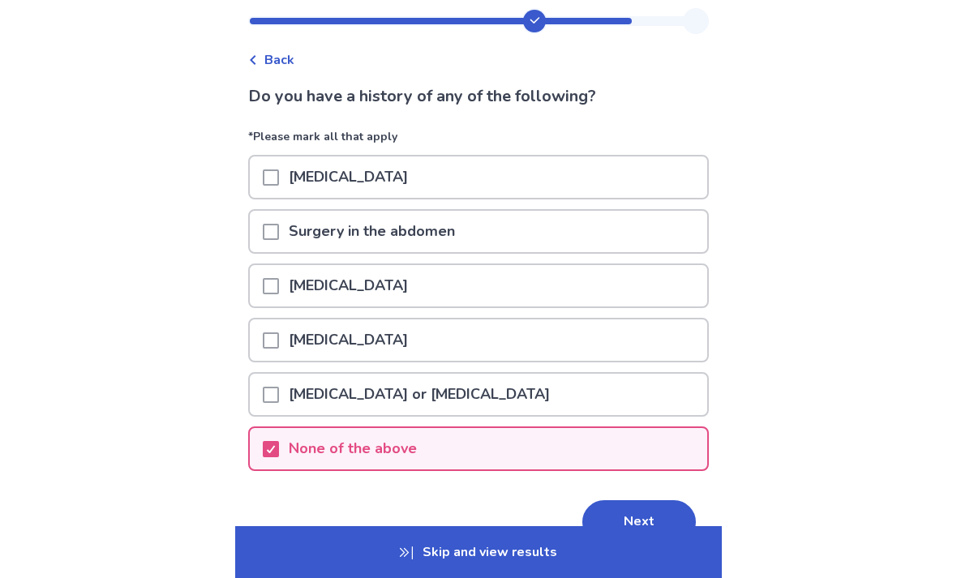
click at [615, 528] on button "Next" at bounding box center [639, 522] width 114 height 44
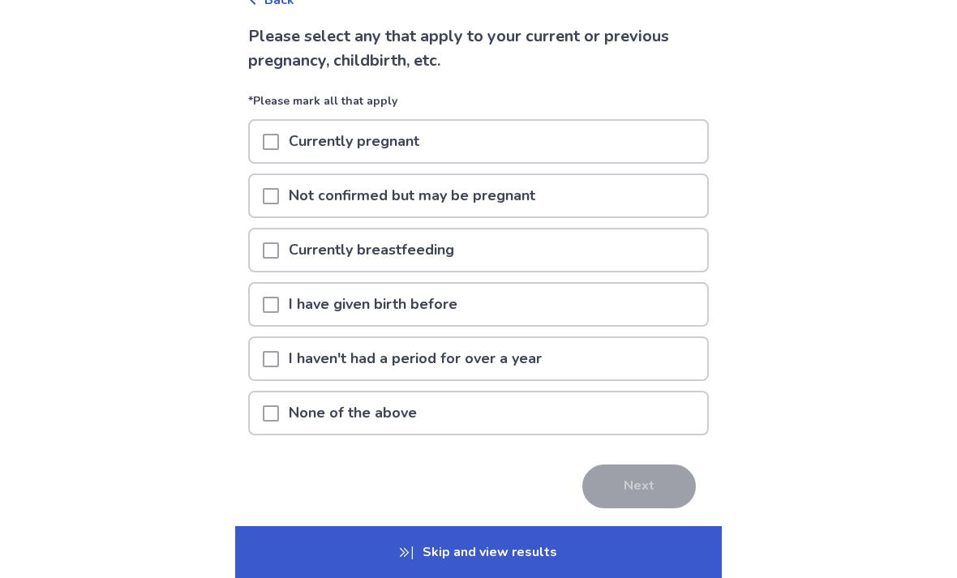
scroll to position [101, 0]
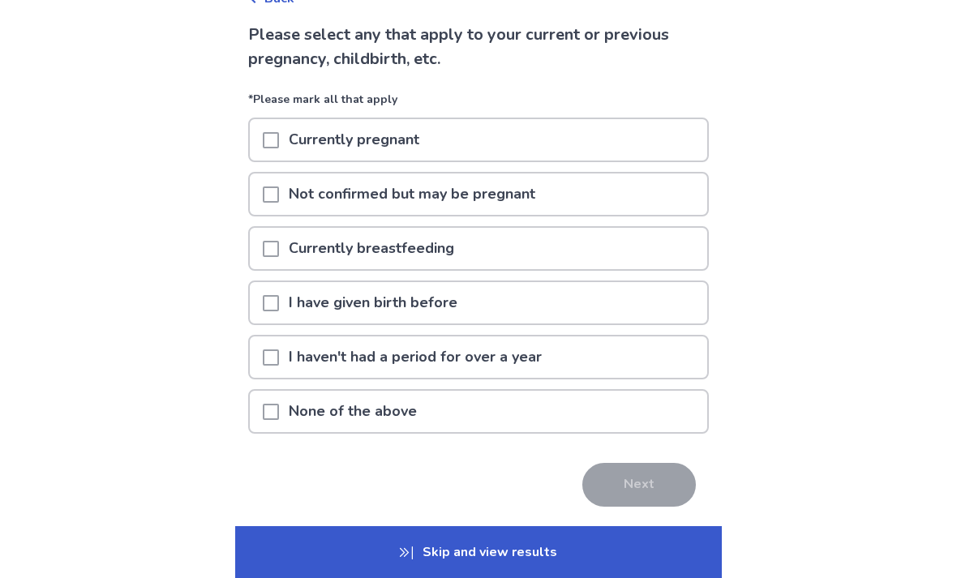
click at [279, 363] on span at bounding box center [271, 357] width 16 height 16
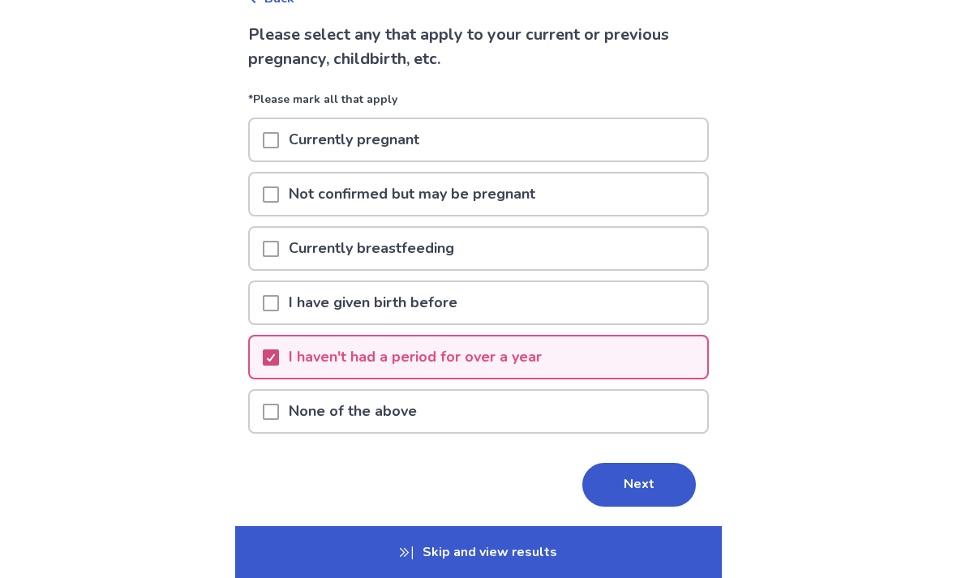
click at [637, 496] on button "Next" at bounding box center [639, 485] width 114 height 44
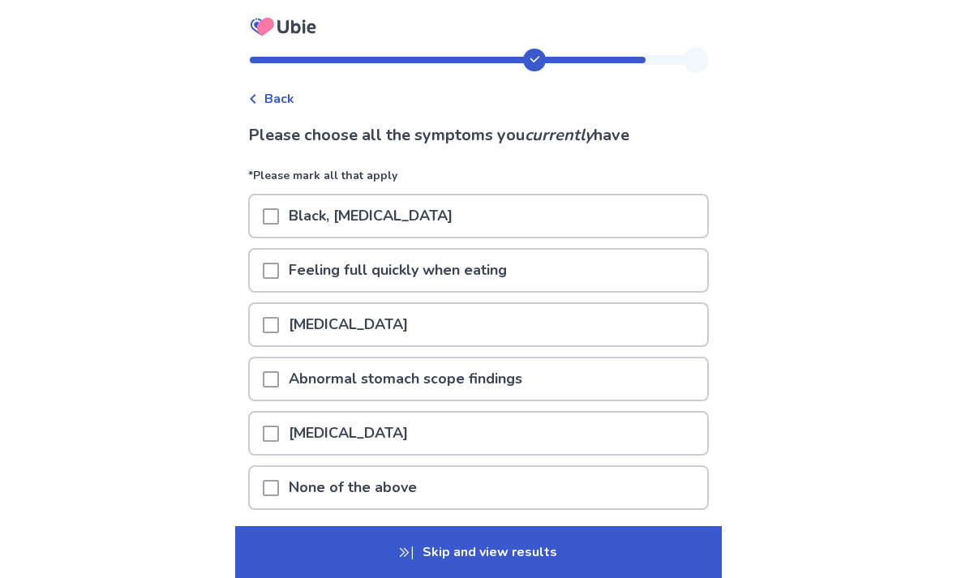
click at [278, 282] on div at bounding box center [271, 270] width 16 height 41
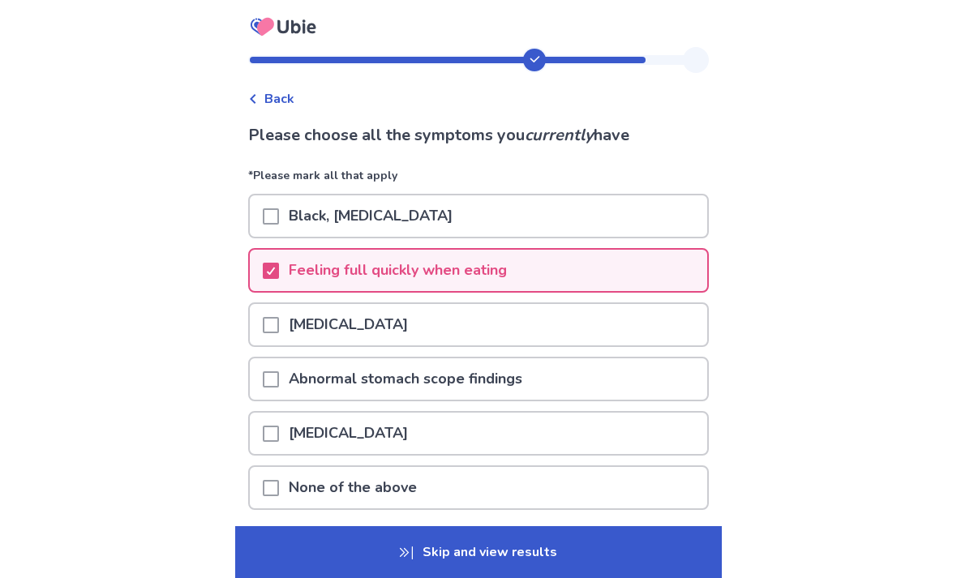
click at [279, 331] on span at bounding box center [271, 325] width 16 height 16
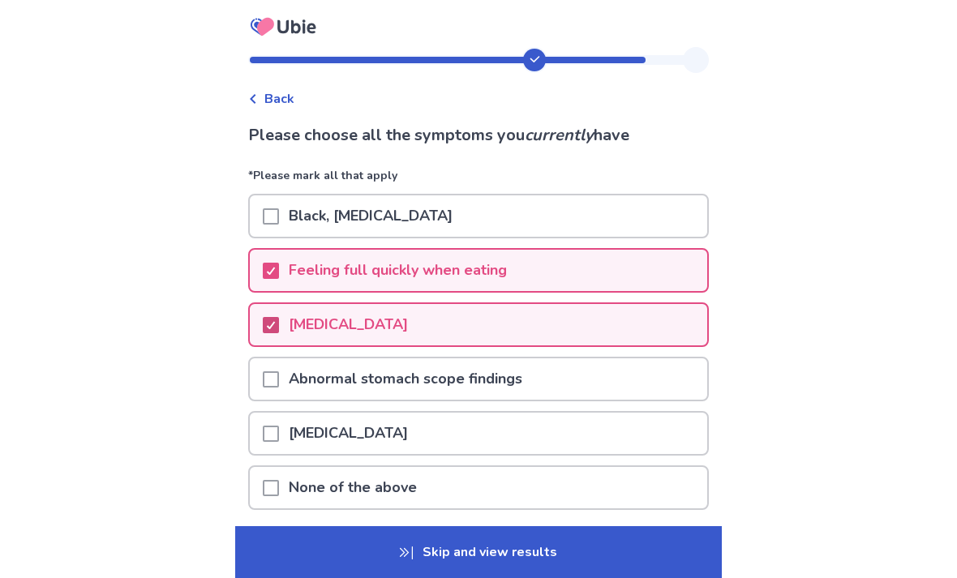
click at [279, 431] on span at bounding box center [271, 434] width 16 height 16
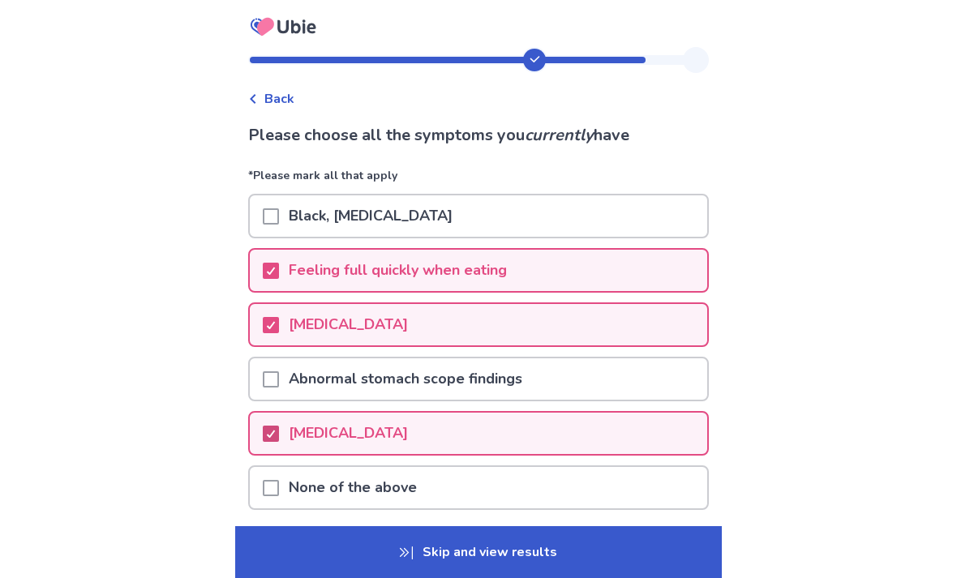
click at [397, 557] on p "Skip and view results" at bounding box center [478, 552] width 487 height 52
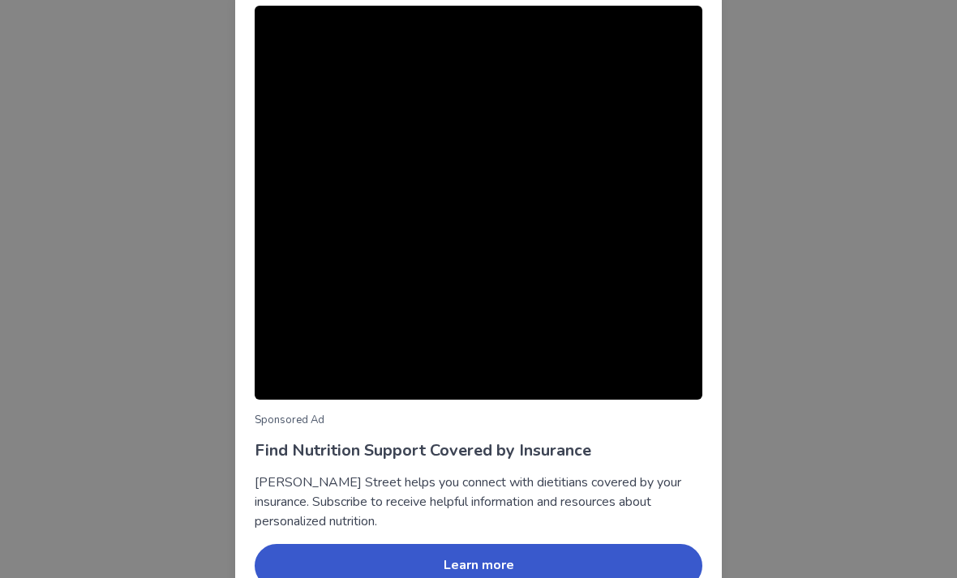
scroll to position [96, 0]
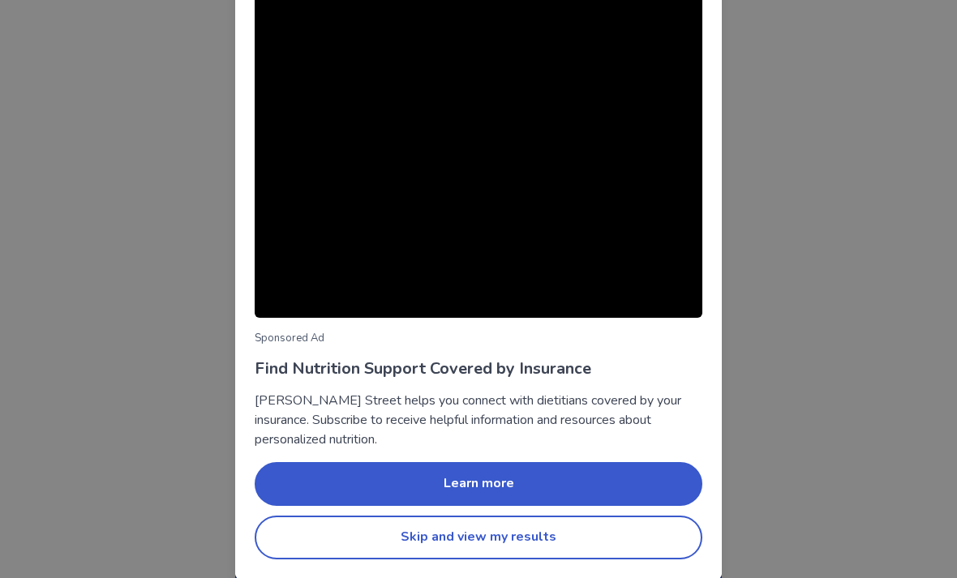
click at [571, 541] on button "Skip and view my results" at bounding box center [479, 538] width 448 height 44
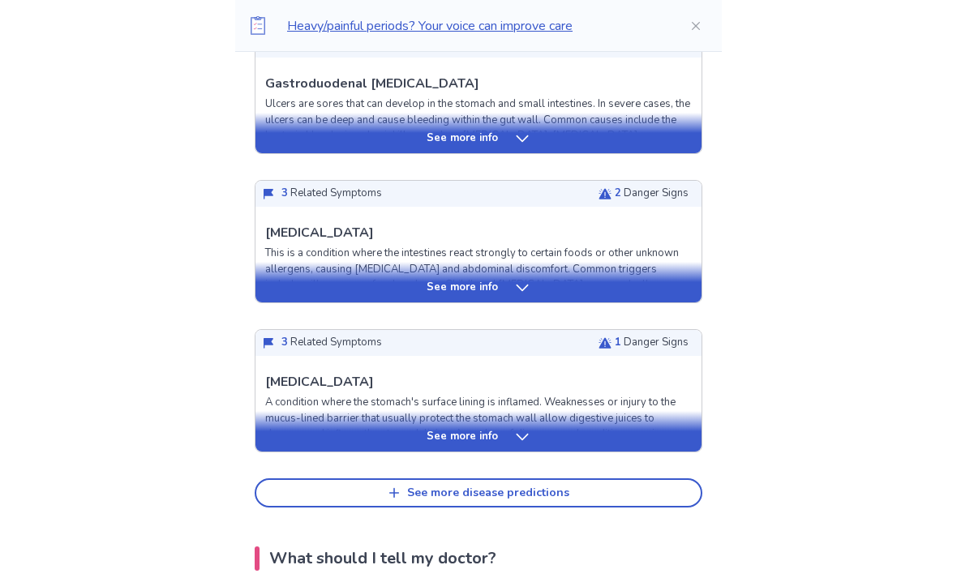
scroll to position [1371, 0]
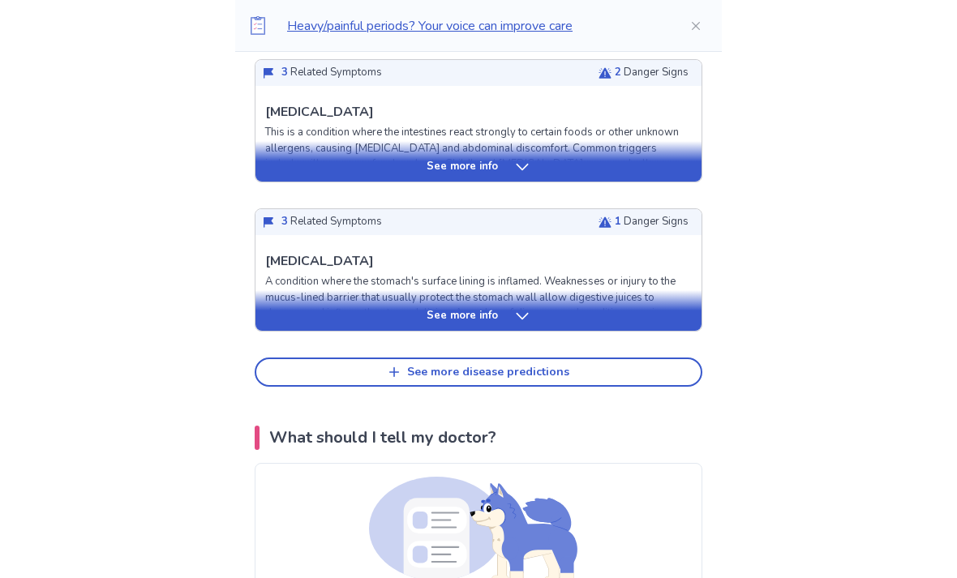
click at [529, 302] on div "See more info" at bounding box center [478, 311] width 446 height 41
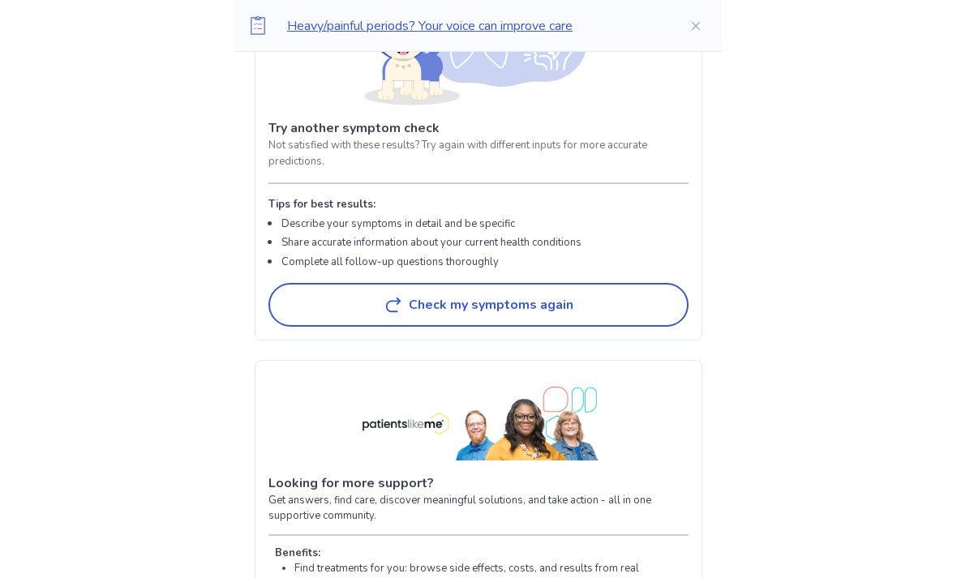
scroll to position [5069, 0]
